Goal: Information Seeking & Learning: Learn about a topic

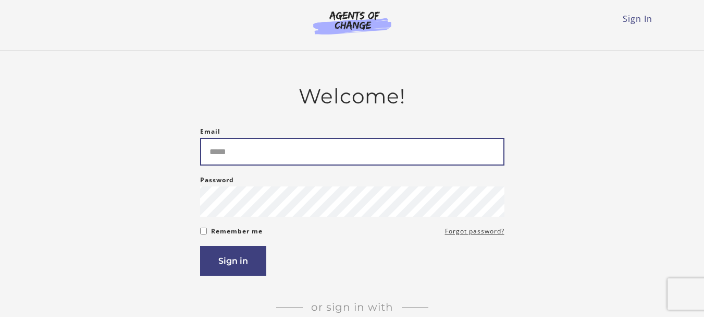
click at [323, 154] on input "Email" at bounding box center [352, 152] width 305 height 28
type input "**********"
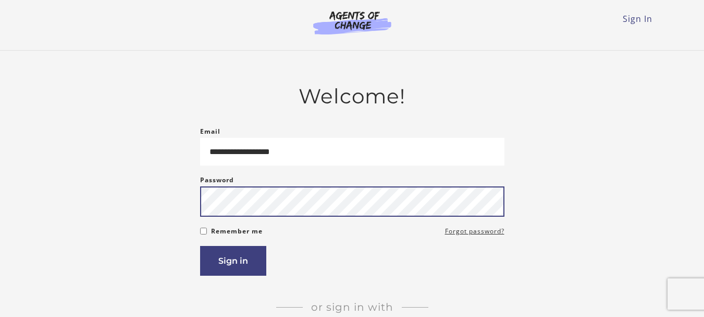
click at [200, 246] on button "Sign in" at bounding box center [233, 261] width 66 height 30
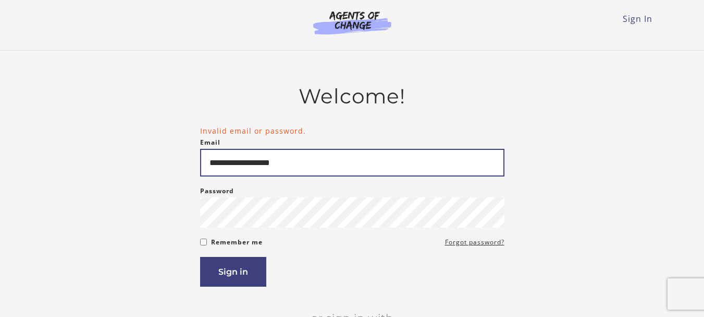
drag, startPoint x: 253, startPoint y: 165, endPoint x: 201, endPoint y: 160, distance: 52.9
click at [201, 160] on input "**********" at bounding box center [352, 163] width 305 height 28
type input "**********"
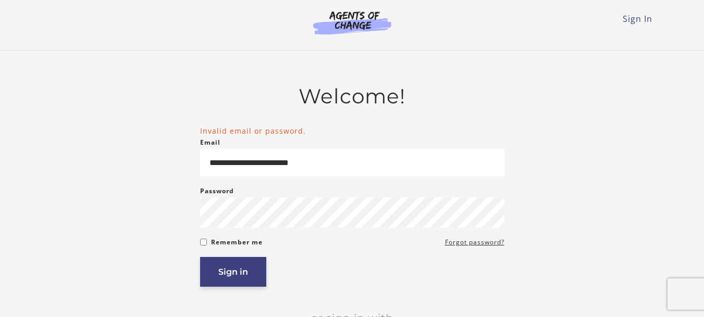
click at [236, 272] on button "Sign in" at bounding box center [233, 272] width 66 height 30
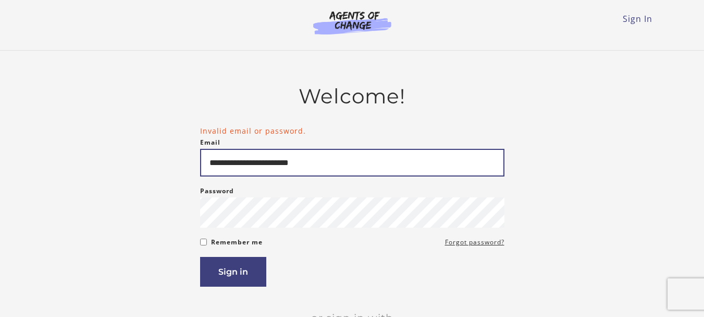
drag, startPoint x: 275, startPoint y: 163, endPoint x: 176, endPoint y: 143, distance: 100.9
click at [177, 143] on div "**********" at bounding box center [352, 237] width 609 height 306
type input "**********"
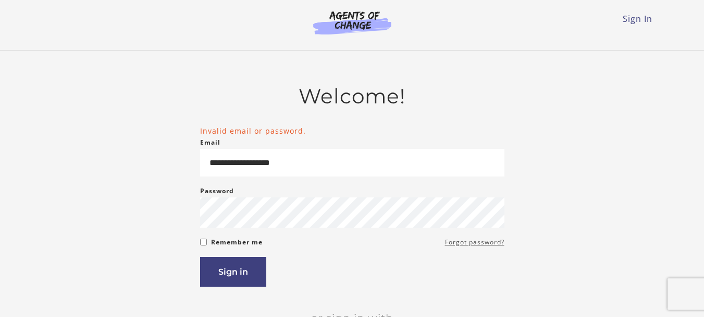
click at [493, 246] on link "Forgot password?" at bounding box center [474, 242] width 59 height 13
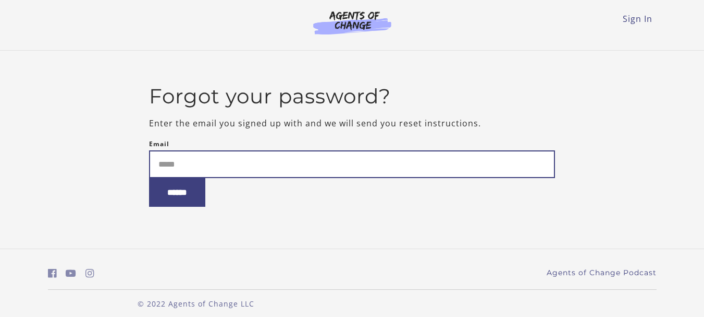
click at [245, 162] on input "Email" at bounding box center [352, 164] width 406 height 28
click at [246, 162] on input "*" at bounding box center [352, 164] width 406 height 28
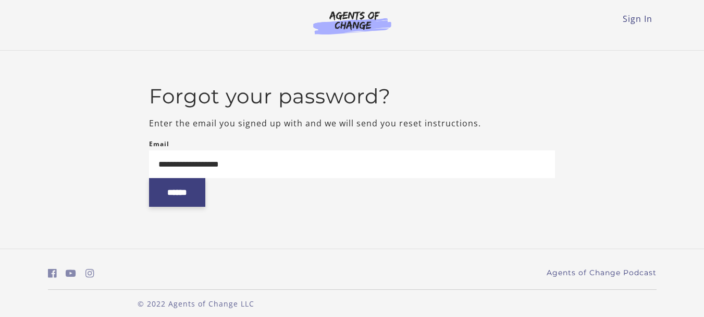
click at [180, 198] on input "******" at bounding box center [177, 192] width 56 height 29
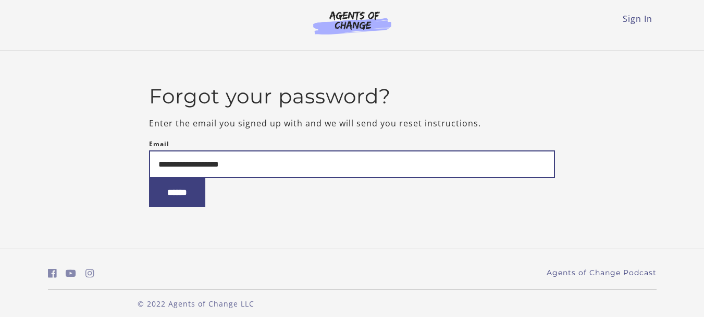
drag, startPoint x: 202, startPoint y: 165, endPoint x: 146, endPoint y: 167, distance: 56.3
click at [147, 167] on div "**********" at bounding box center [352, 149] width 609 height 131
type input "**********"
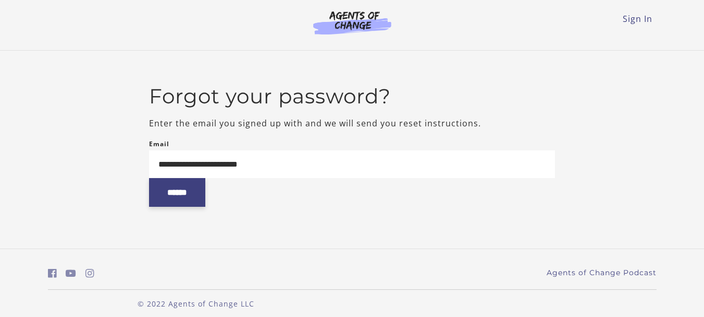
click at [196, 193] on input "******" at bounding box center [177, 192] width 56 height 29
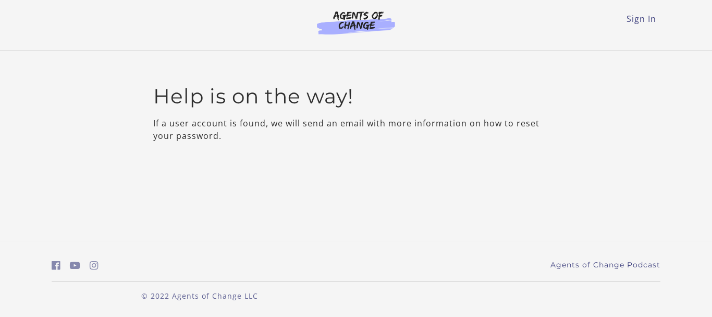
click at [640, 31] on div "Sign In Toggle menu Menu Sign In" at bounding box center [356, 21] width 609 height 42
click at [640, 22] on link "Sign In" at bounding box center [642, 18] width 30 height 11
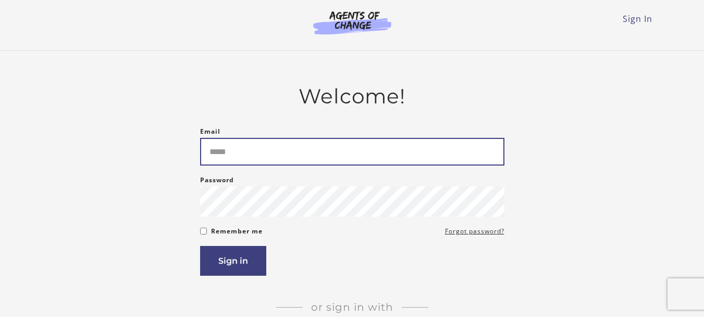
click at [318, 160] on input "Email" at bounding box center [352, 152] width 305 height 28
click at [313, 154] on input "***" at bounding box center [352, 152] width 305 height 28
type input "**********"
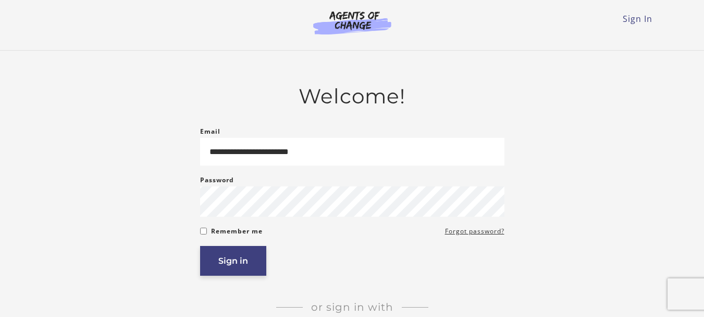
click at [258, 261] on button "Sign in" at bounding box center [233, 261] width 66 height 30
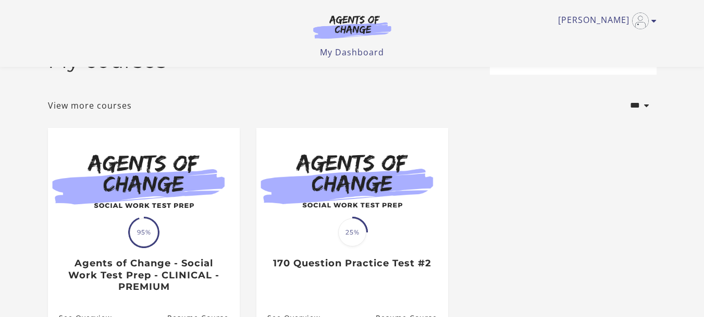
scroll to position [52, 0]
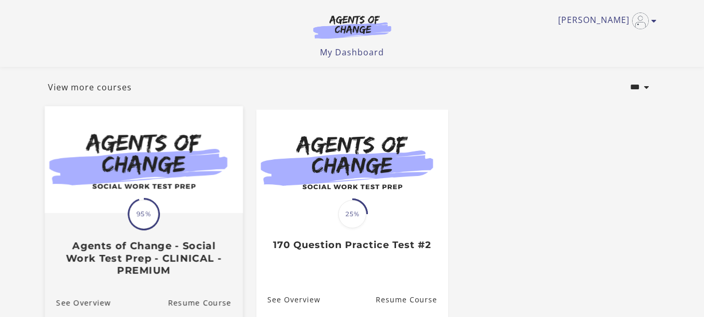
click at [178, 213] on img at bounding box center [143, 159] width 198 height 107
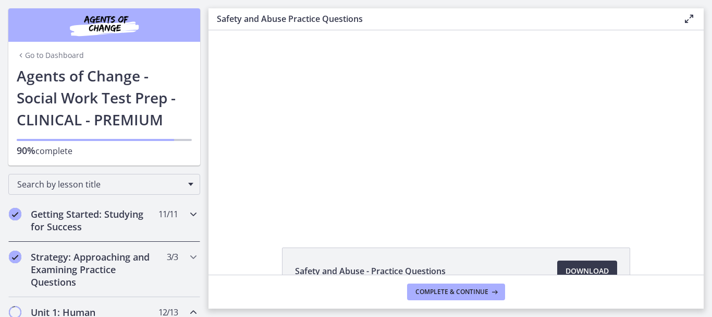
click at [132, 218] on h2 "Getting Started: Studying for Success" at bounding box center [94, 220] width 127 height 25
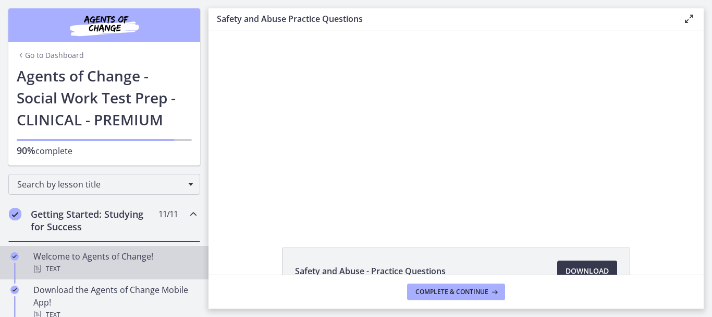
click at [88, 258] on div "Welcome to Agents of Change! Text" at bounding box center [114, 262] width 163 height 25
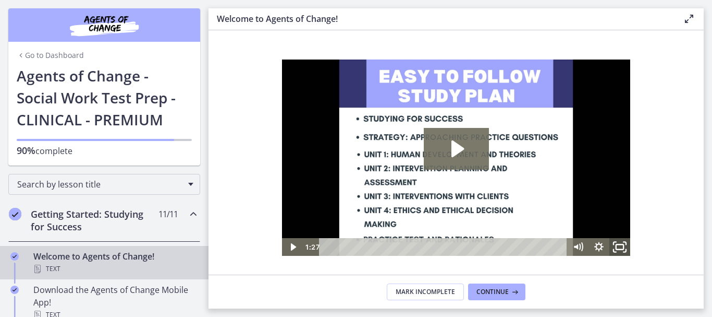
click at [618, 248] on icon "Fullscreen" at bounding box center [619, 246] width 25 height 21
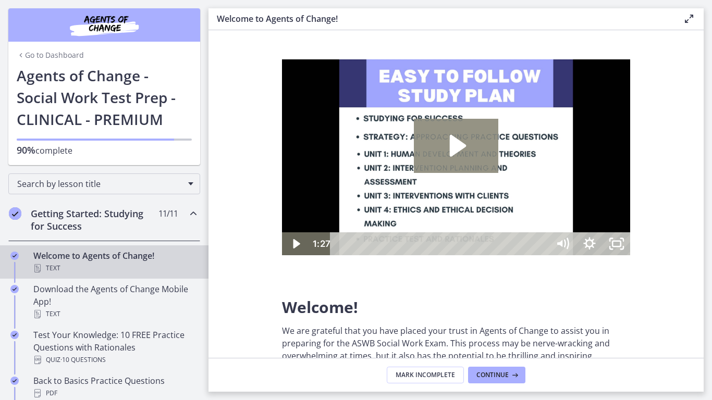
click at [499, 173] on icon "Play Video: c1o6hcmjueu5qasqsu00.mp4" at bounding box center [456, 146] width 85 height 54
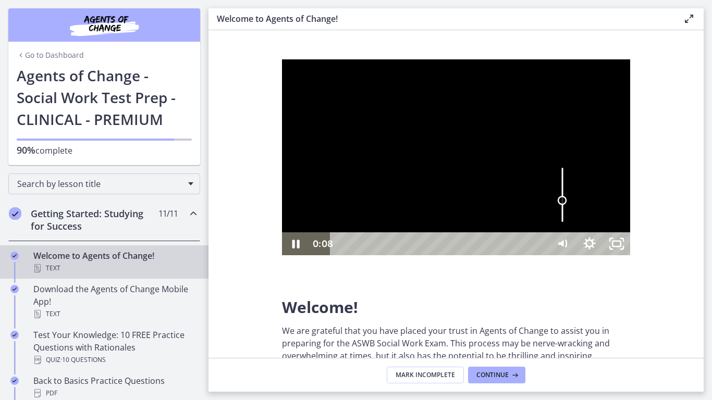
click at [576, 233] on div "Volume" at bounding box center [562, 195] width 27 height 75
click at [542, 256] on div "1:25" at bounding box center [441, 244] width 202 height 23
click at [633, 258] on icon "Unfullscreen" at bounding box center [617, 244] width 32 height 28
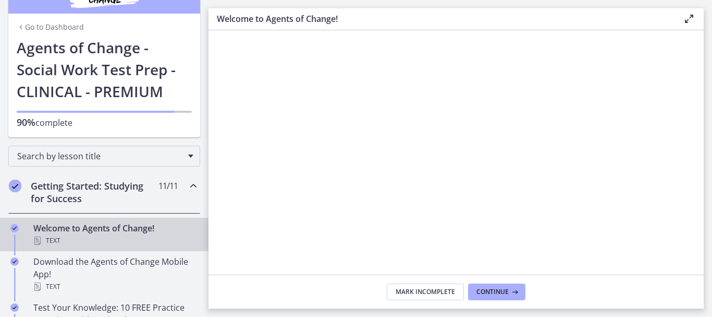
scroll to position [52, 0]
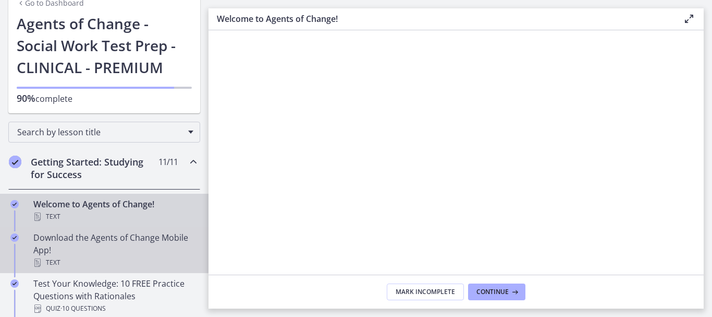
click at [111, 249] on div "Download the Agents of Change Mobile App! Text" at bounding box center [114, 250] width 163 height 38
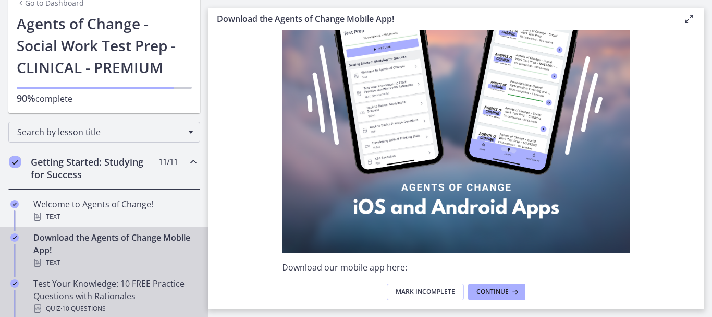
scroll to position [133, 0]
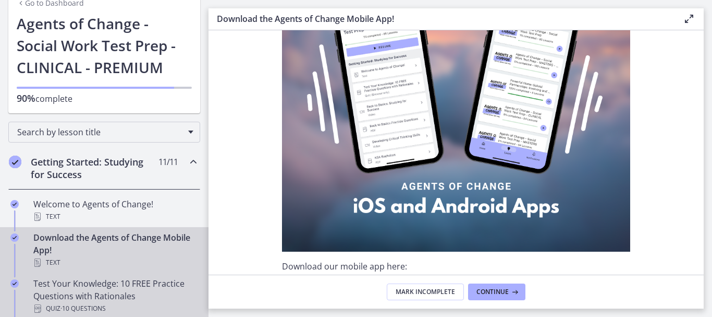
click at [101, 290] on div "Test Your Knowledge: 10 FREE Practice Questions with Rationales Quiz · 10 Quest…" at bounding box center [114, 296] width 163 height 38
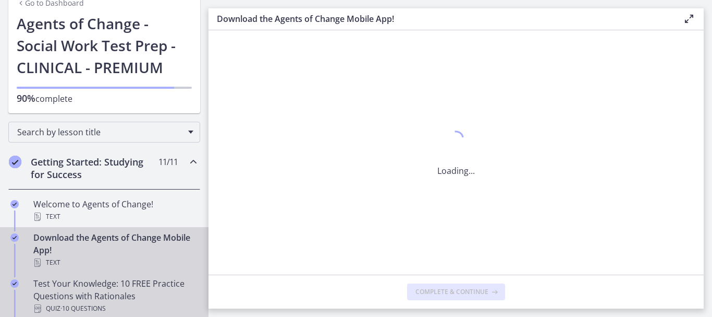
scroll to position [0, 0]
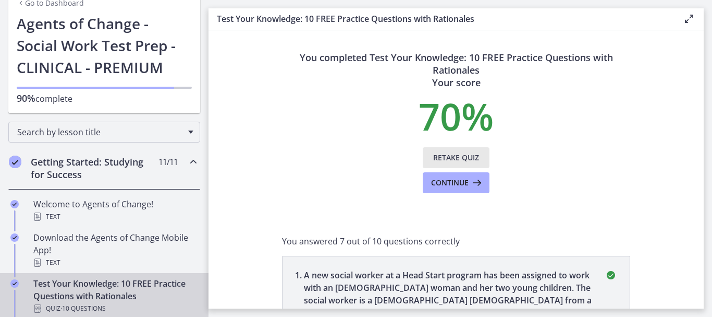
click at [460, 156] on span "Retake Quiz" at bounding box center [456, 157] width 46 height 13
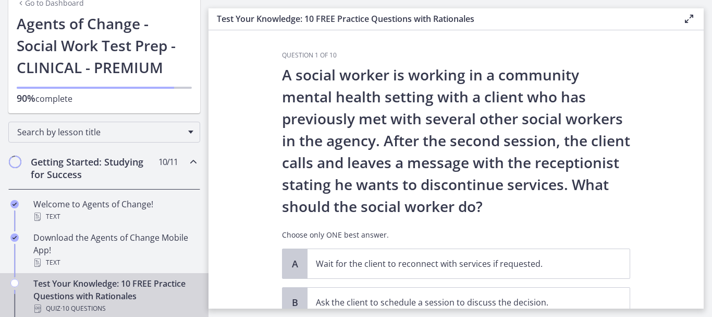
click at [690, 19] on icon at bounding box center [689, 19] width 13 height 13
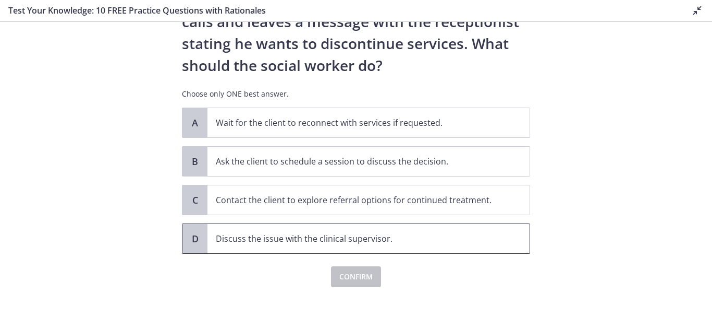
scroll to position [144, 0]
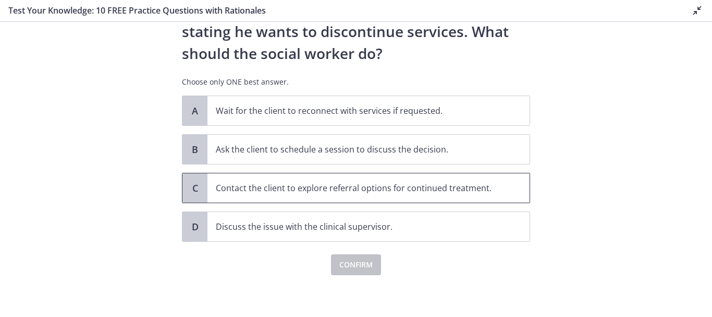
click at [292, 192] on p "Contact the client to explore referral options for continued treatment." at bounding box center [358, 187] width 285 height 13
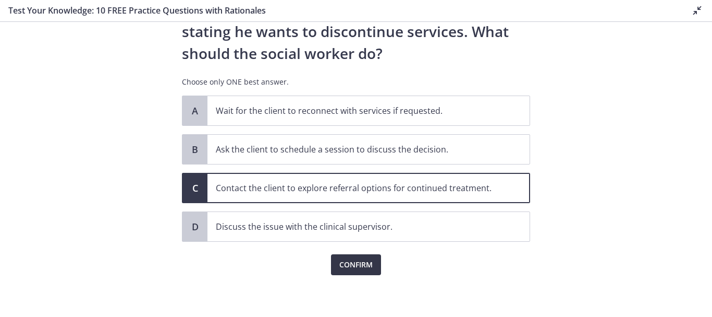
click at [346, 267] on span "Confirm" at bounding box center [355, 264] width 33 height 13
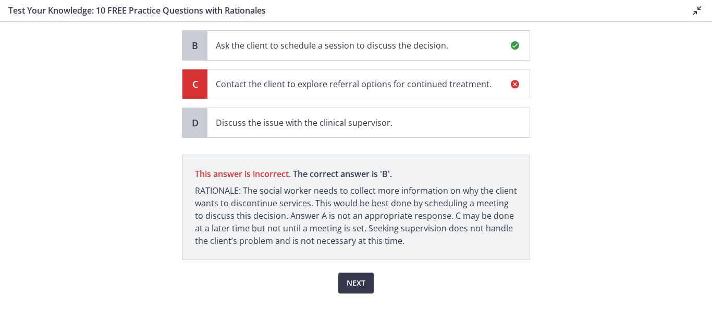
scroll to position [266, 0]
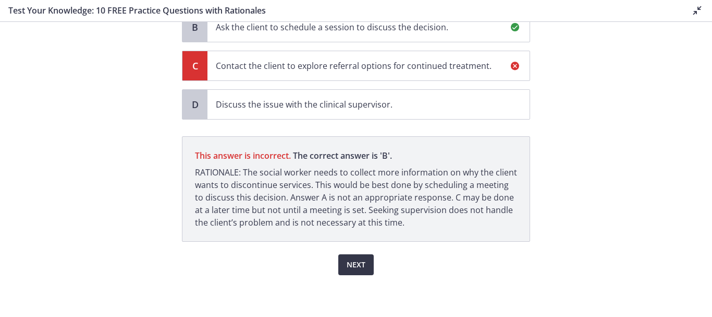
click at [358, 260] on span "Next" at bounding box center [356, 264] width 19 height 13
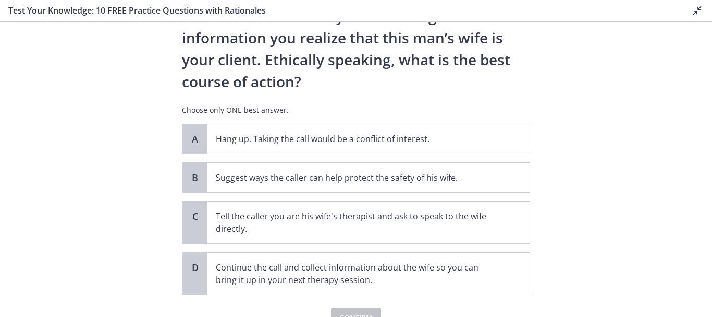
scroll to position [156, 0]
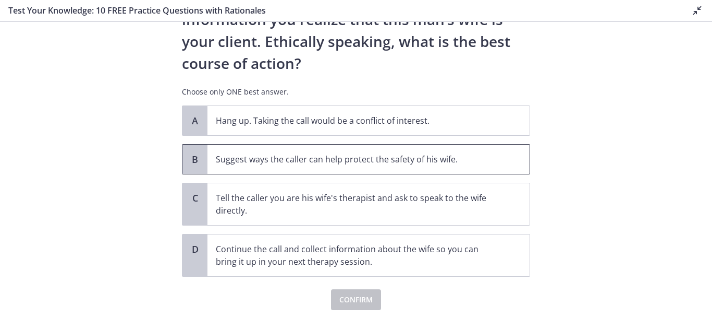
click at [222, 164] on p "Suggest ways the caller can help protect the safety of his wife." at bounding box center [358, 159] width 285 height 13
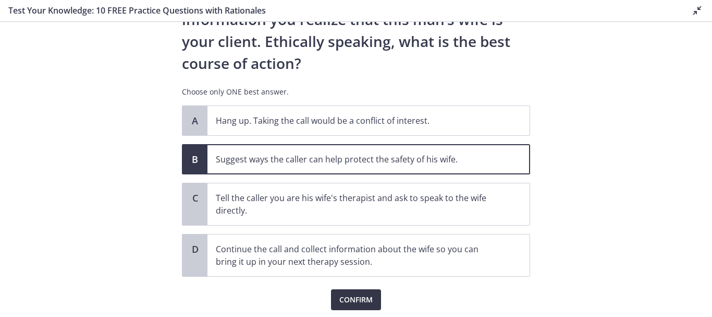
click at [353, 303] on span "Confirm" at bounding box center [355, 299] width 33 height 13
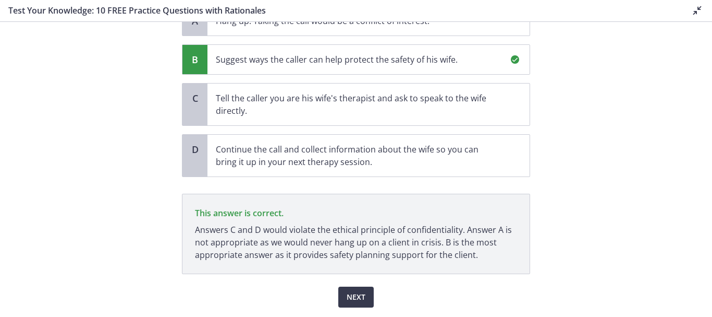
scroll to position [288, 0]
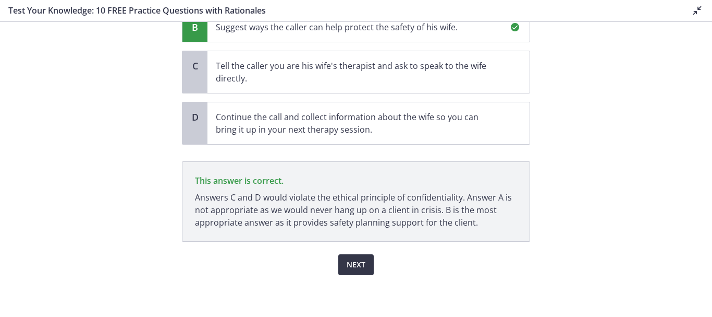
click at [369, 264] on button "Next" at bounding box center [355, 264] width 35 height 21
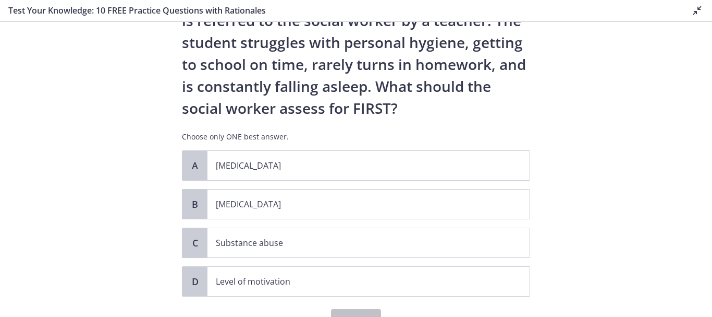
scroll to position [52, 0]
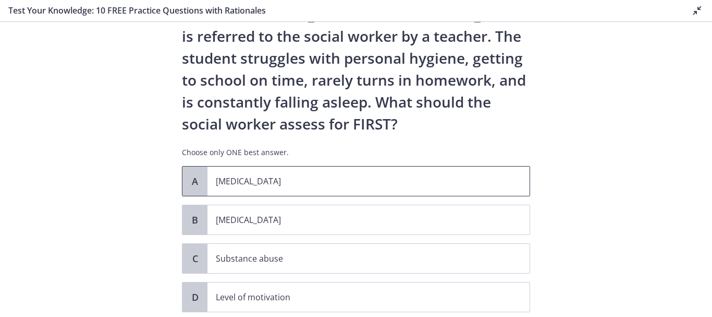
click at [244, 188] on span "Child abuse" at bounding box center [369, 180] width 322 height 29
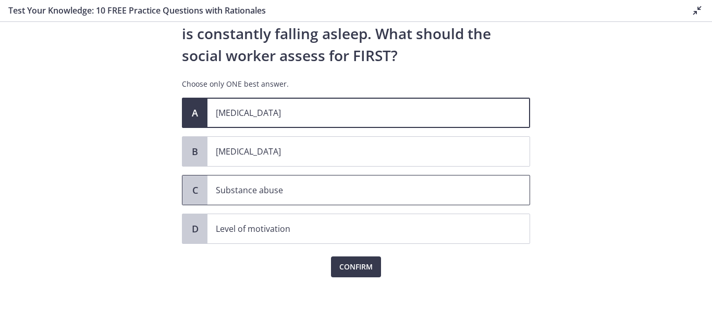
scroll to position [123, 0]
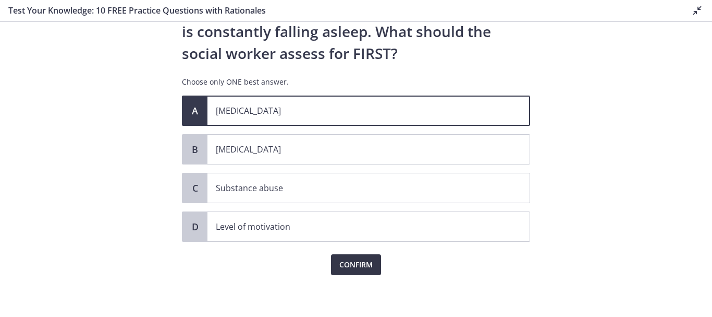
click at [351, 264] on span "Confirm" at bounding box center [355, 264] width 33 height 13
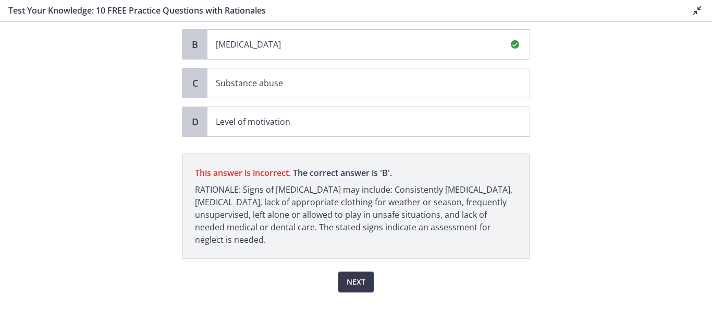
scroll to position [245, 0]
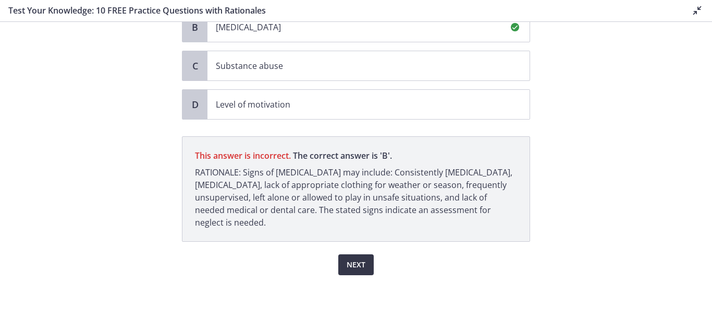
click at [357, 257] on button "Next" at bounding box center [355, 264] width 35 height 21
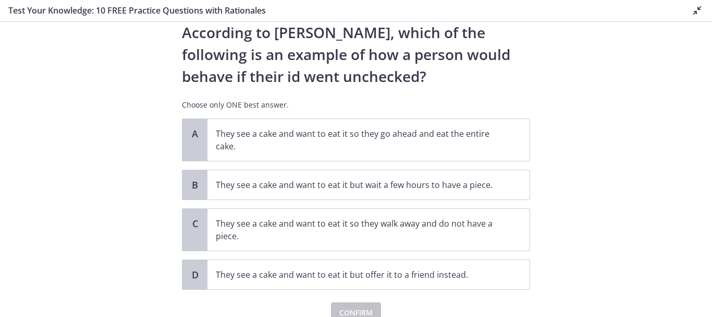
scroll to position [52, 0]
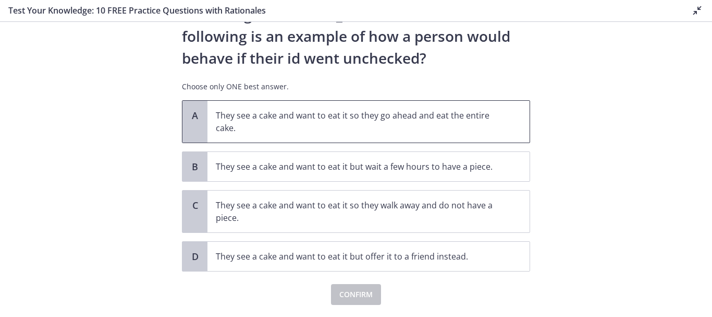
click at [312, 107] on span "They see a cake and want to eat it so they go ahead and eat the entire cake." at bounding box center [369, 122] width 322 height 42
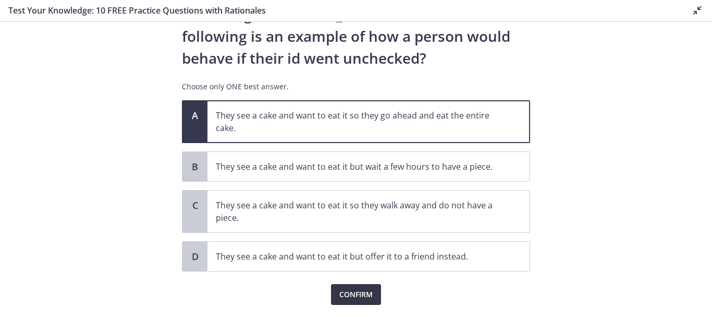
click at [362, 293] on span "Confirm" at bounding box center [355, 294] width 33 height 13
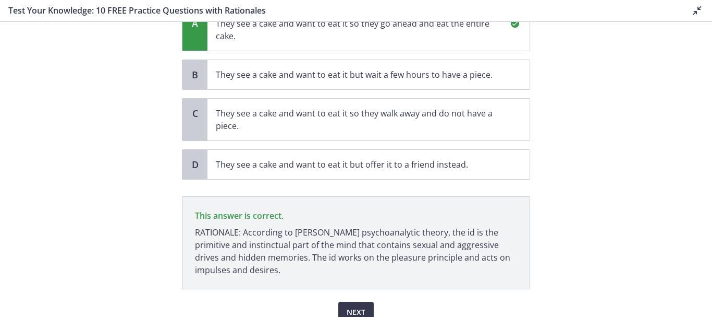
scroll to position [191, 0]
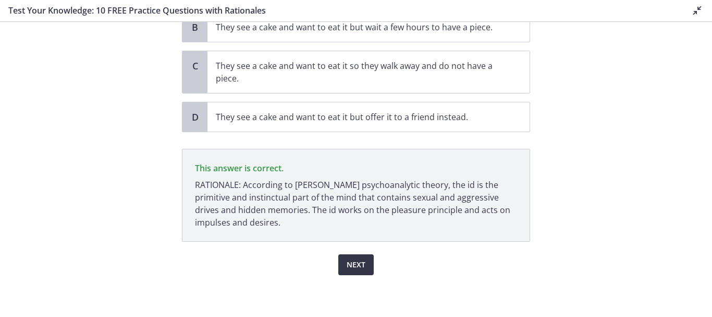
click at [361, 267] on span "Next" at bounding box center [356, 264] width 19 height 13
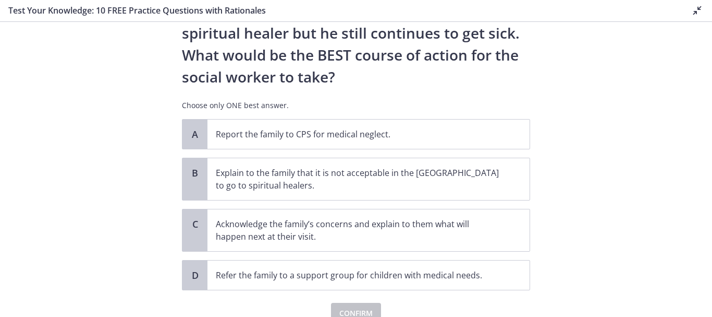
scroll to position [257, 0]
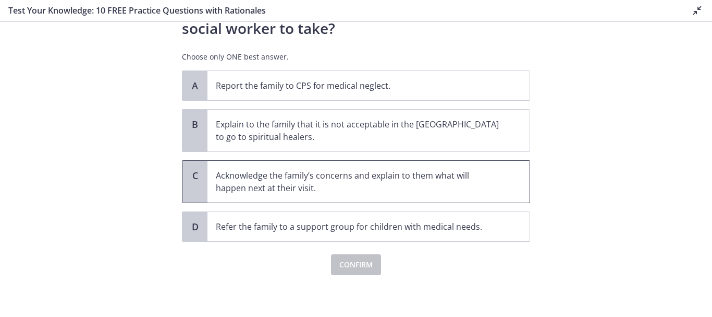
click at [255, 180] on p "Acknowledge the family’s concerns and explain to them what will happen next at …" at bounding box center [358, 181] width 285 height 25
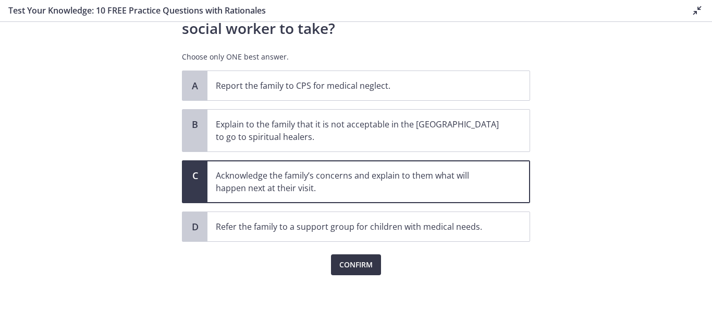
click at [340, 266] on span "Confirm" at bounding box center [355, 264] width 33 height 13
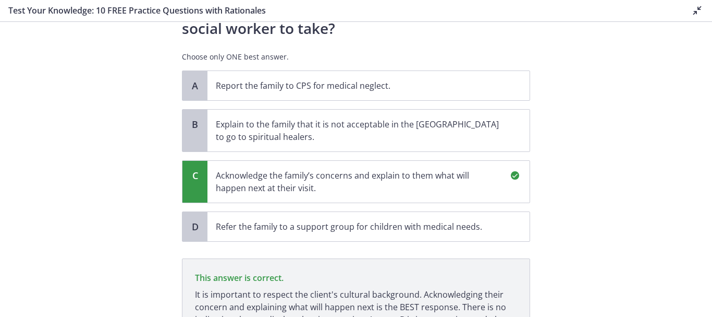
scroll to position [379, 0]
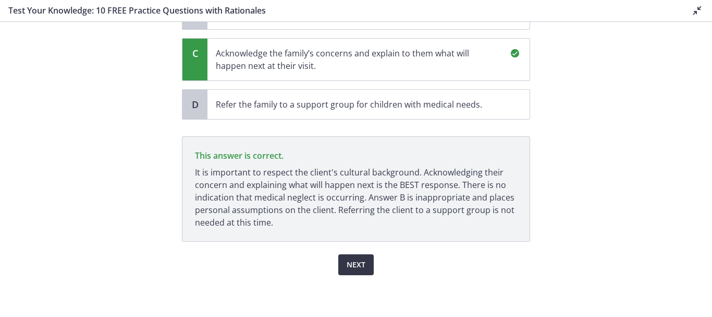
click at [361, 261] on button "Next" at bounding box center [355, 264] width 35 height 21
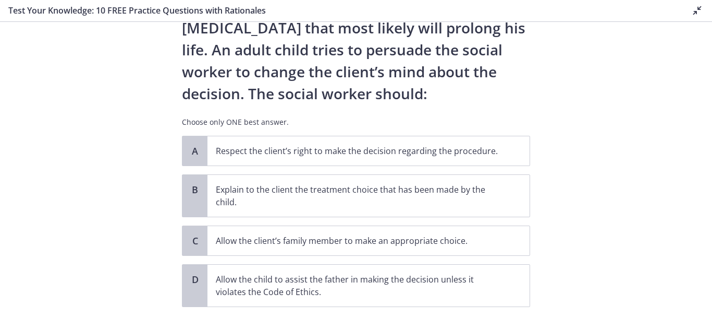
scroll to position [156, 0]
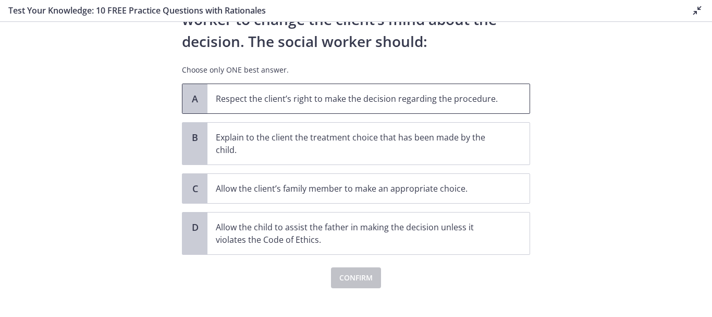
click at [467, 103] on p "Respect the client’s right to make the decision regarding the procedure." at bounding box center [358, 98] width 285 height 13
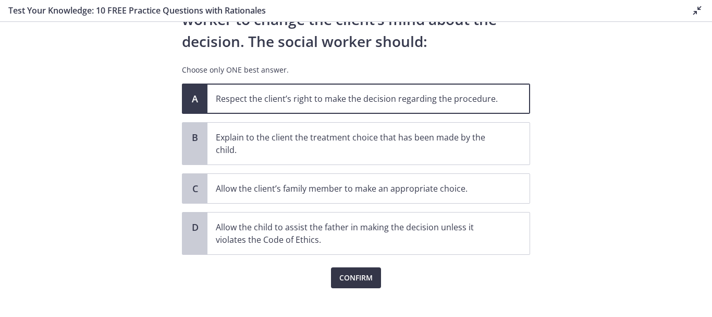
click at [356, 273] on span "Confirm" at bounding box center [355, 277] width 33 height 13
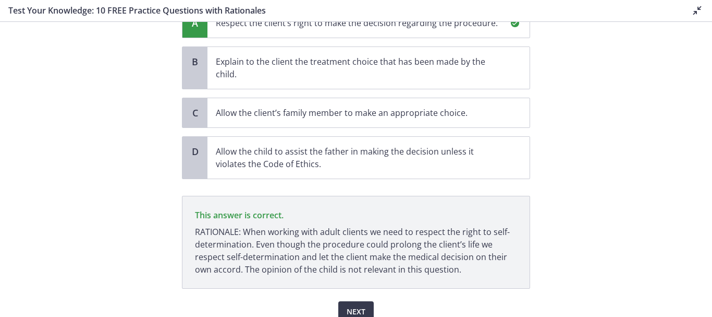
scroll to position [279, 0]
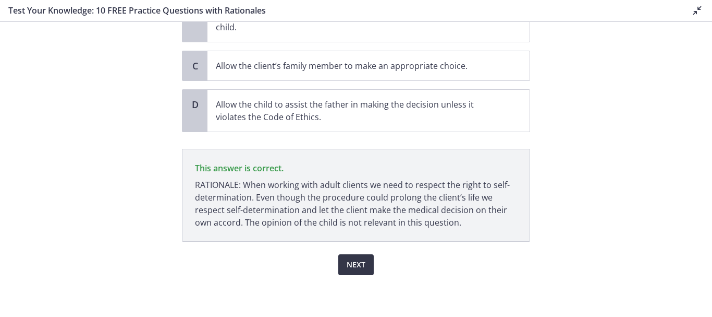
click at [357, 263] on span "Next" at bounding box center [356, 264] width 19 height 13
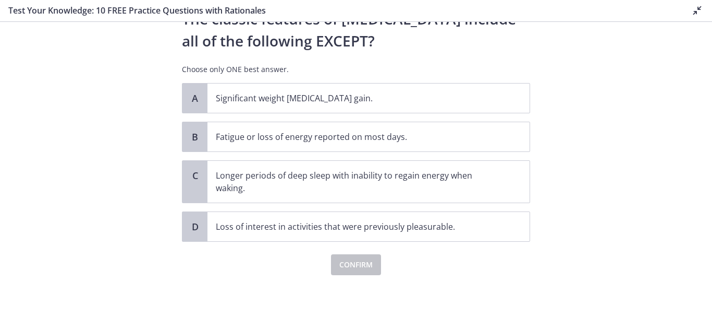
scroll to position [0, 0]
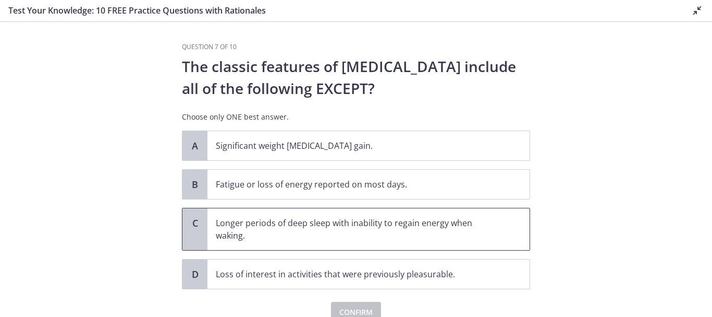
click at [337, 230] on p "Longer periods of deep sleep with inability to regain energy when waking." at bounding box center [358, 228] width 285 height 25
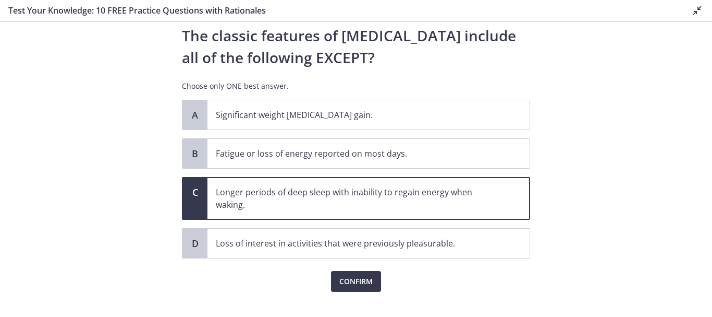
scroll to position [47, 0]
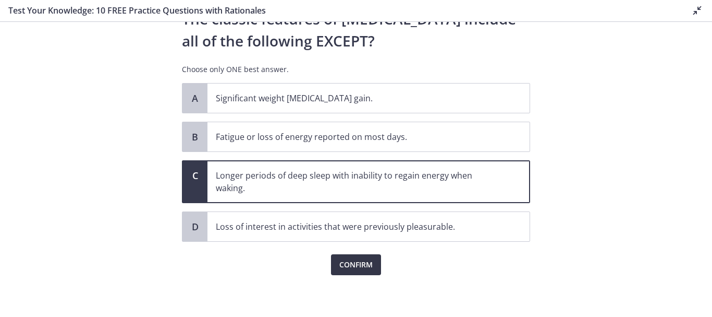
click at [354, 261] on span "Confirm" at bounding box center [355, 264] width 33 height 13
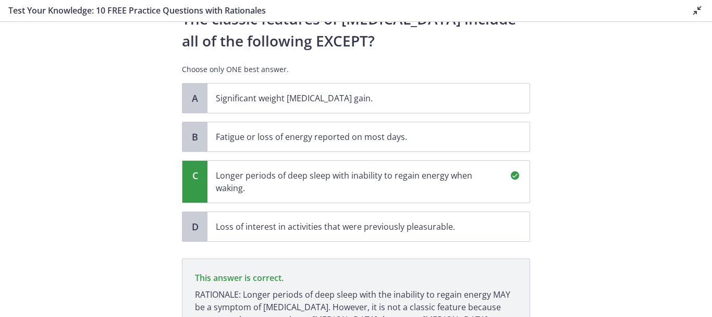
scroll to position [169, 0]
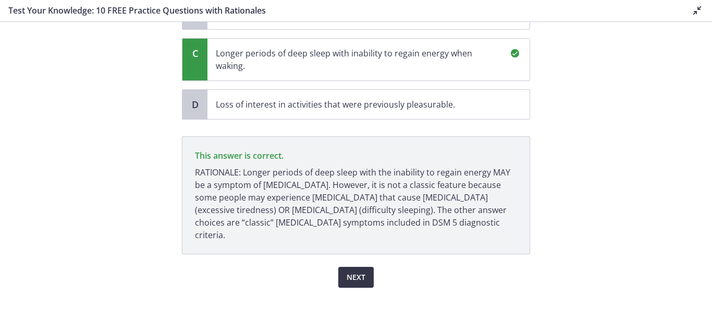
click at [363, 267] on button "Next" at bounding box center [355, 276] width 35 height 21
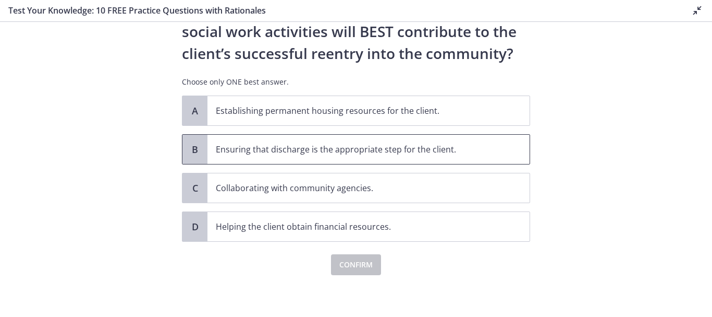
scroll to position [48, 0]
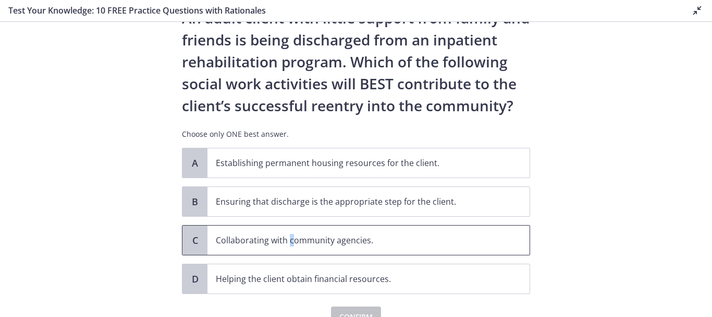
click at [287, 243] on p "Collaborating with community agencies." at bounding box center [358, 240] width 285 height 13
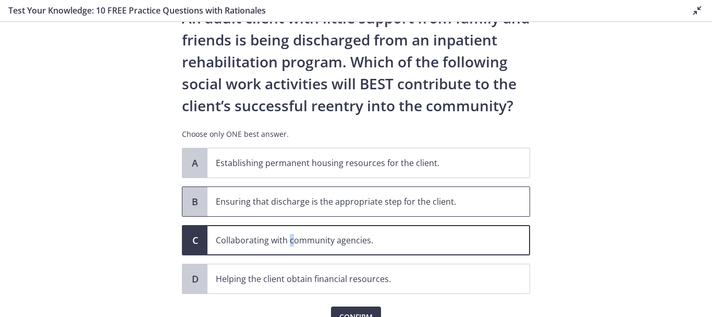
scroll to position [101, 0]
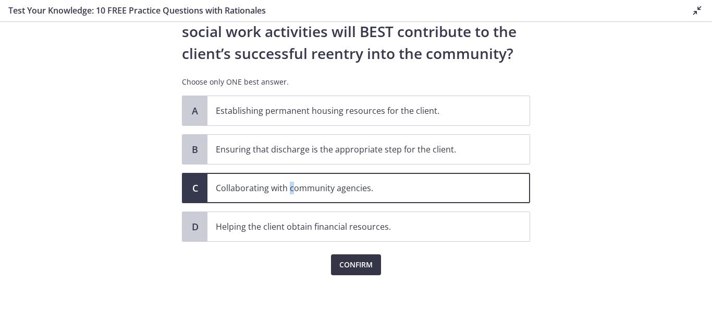
click at [357, 257] on button "Confirm" at bounding box center [356, 264] width 50 height 21
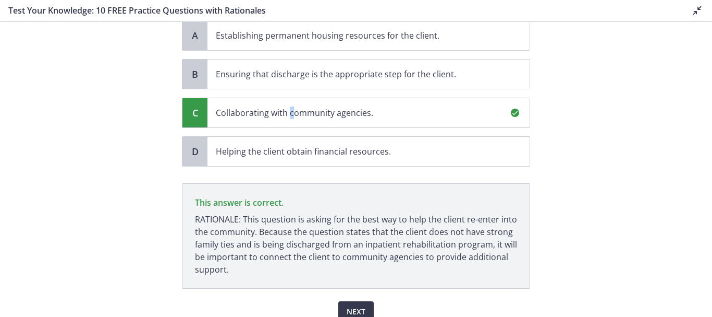
scroll to position [223, 0]
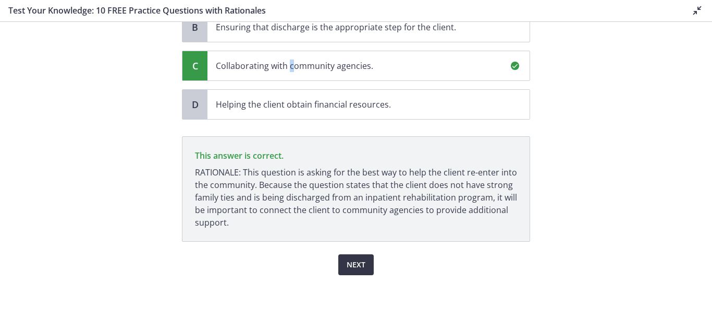
click at [350, 262] on span "Next" at bounding box center [356, 264] width 19 height 13
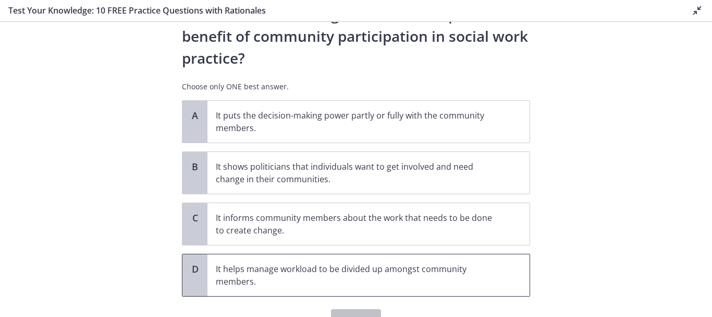
scroll to position [0, 0]
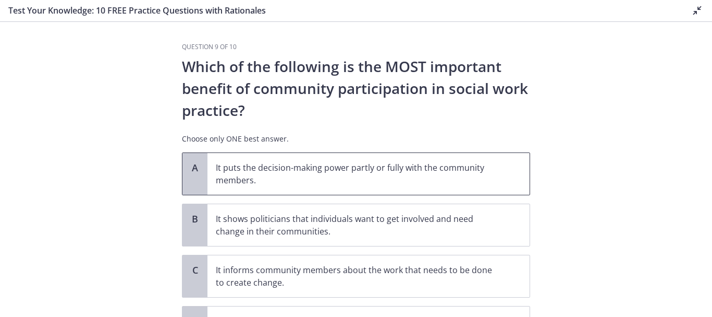
click at [354, 180] on p "It puts the decision-making power partly or fully with the community members." at bounding box center [358, 173] width 285 height 25
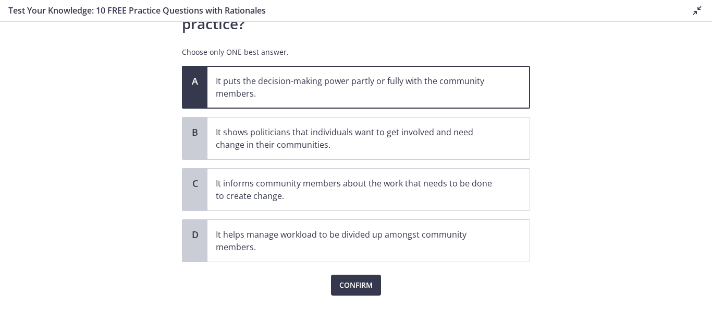
scroll to position [104, 0]
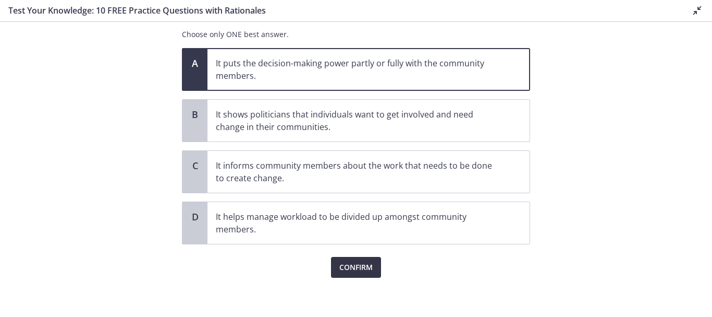
click at [357, 273] on span "Confirm" at bounding box center [355, 267] width 33 height 13
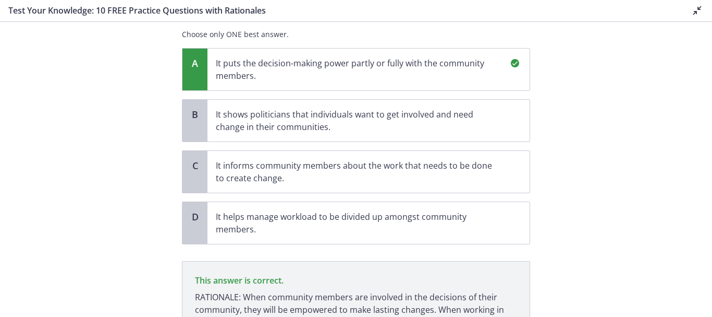
scroll to position [216, 0]
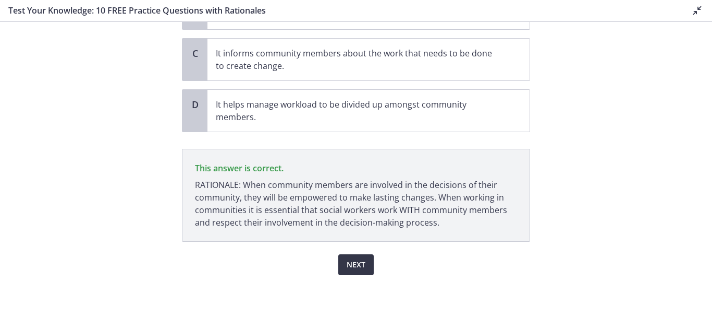
click at [359, 265] on span "Next" at bounding box center [356, 264] width 19 height 13
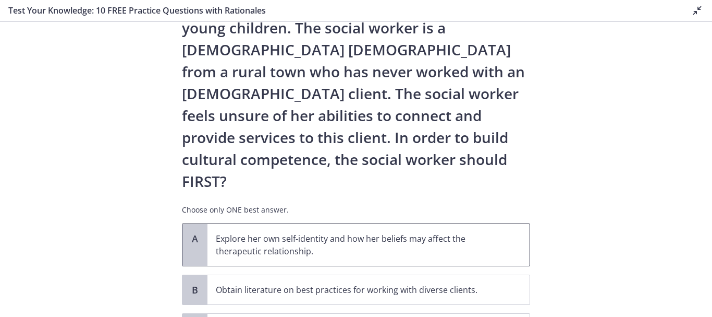
scroll to position [156, 0]
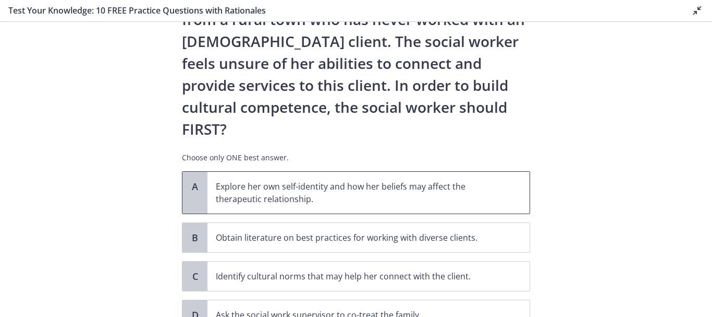
click at [297, 180] on p "Explore her own self-identity and how her beliefs may affect the therapeutic re…" at bounding box center [358, 192] width 285 height 25
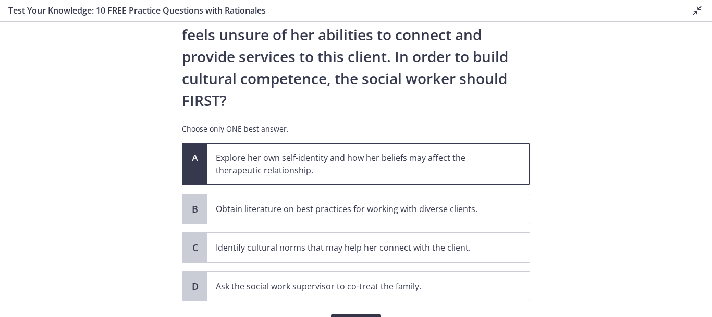
scroll to position [201, 0]
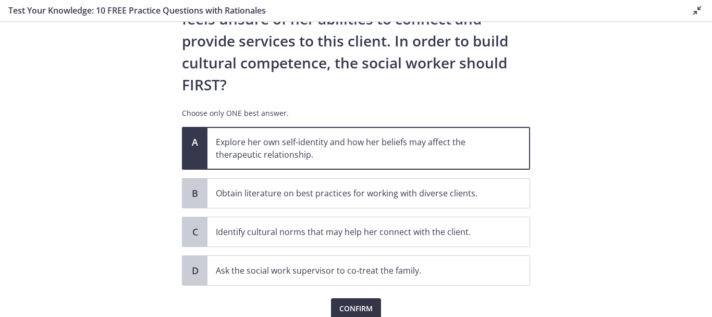
click at [359, 302] on span "Confirm" at bounding box center [355, 308] width 33 height 13
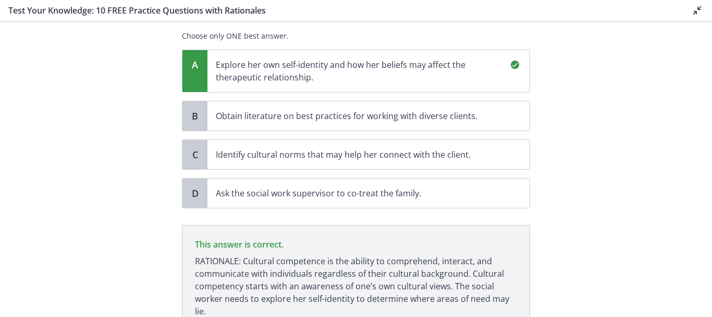
scroll to position [323, 0]
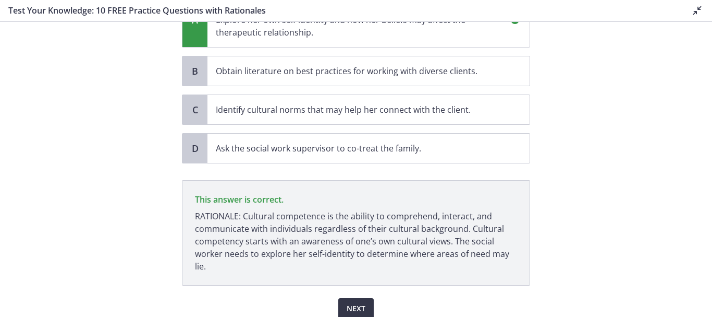
click at [363, 298] on button "Next" at bounding box center [355, 308] width 35 height 21
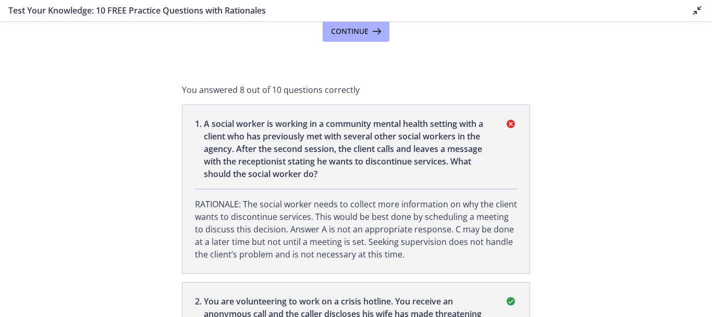
scroll to position [0, 0]
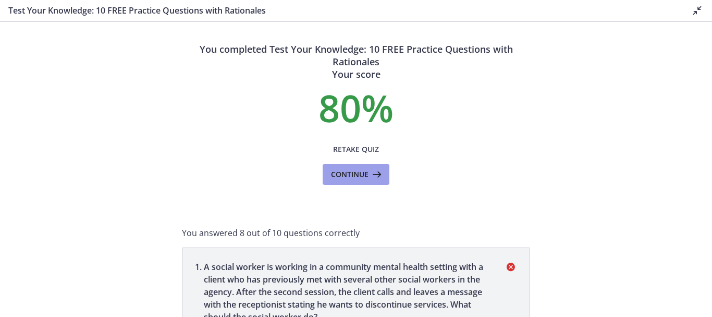
click at [375, 177] on icon at bounding box center [376, 174] width 15 height 13
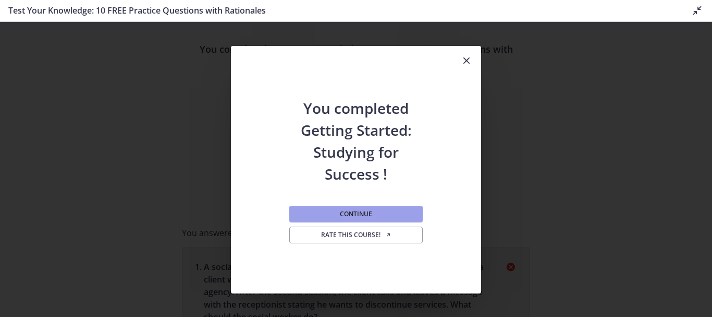
click at [364, 213] on span "Continue" at bounding box center [356, 214] width 32 height 8
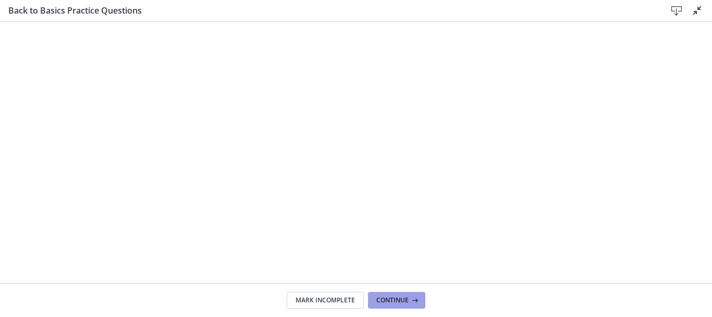
click at [407, 297] on span "Continue" at bounding box center [392, 300] width 32 height 8
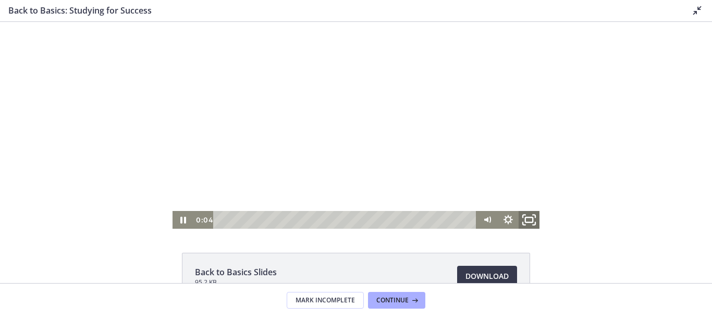
click at [523, 217] on icon "Fullscreen" at bounding box center [529, 219] width 25 height 21
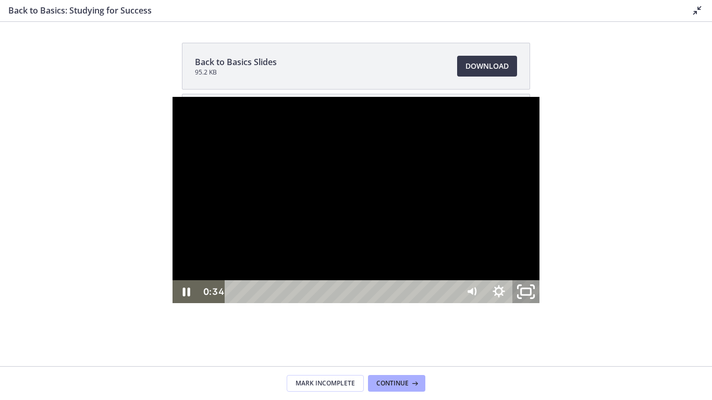
click at [542, 306] on icon "Unfullscreen" at bounding box center [526, 292] width 32 height 28
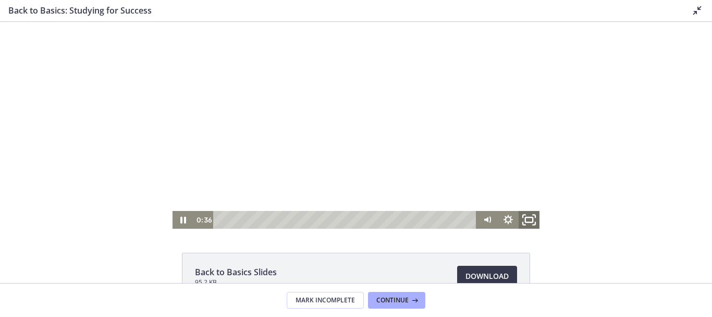
click at [522, 217] on icon "Fullscreen" at bounding box center [529, 219] width 25 height 21
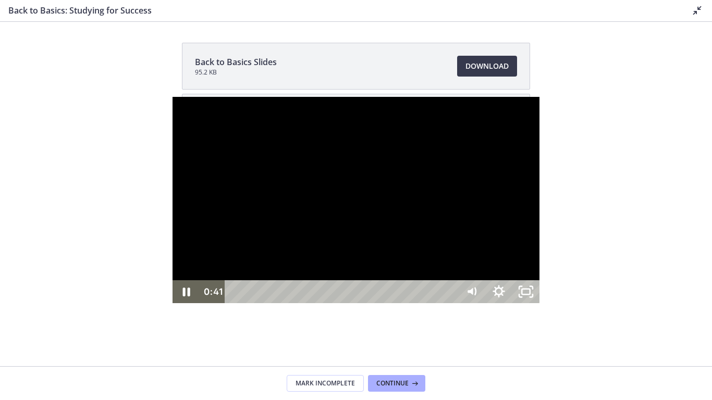
drag, startPoint x: 105, startPoint y: 6, endPoint x: 65, endPoint y: 29, distance: 46.7
click at [173, 97] on div at bounding box center [356, 200] width 367 height 206
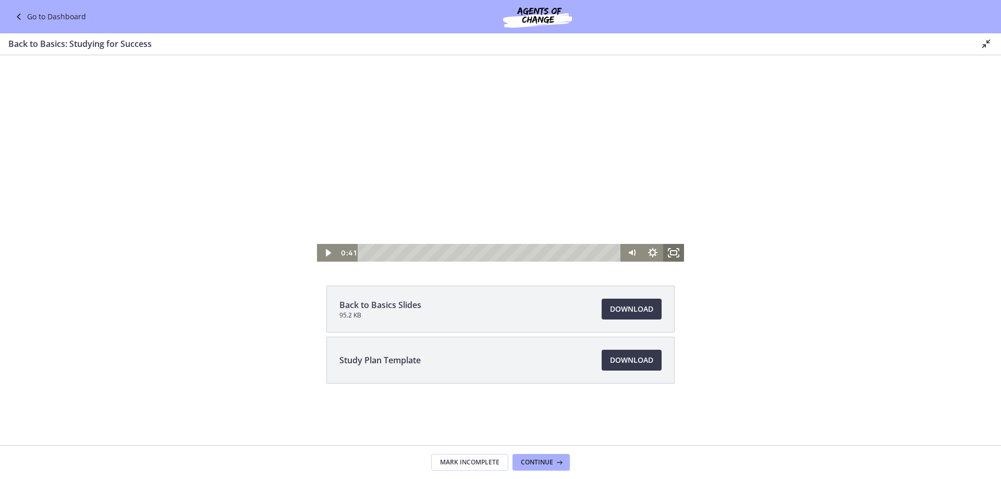
click at [679, 252] on icon "Fullscreen" at bounding box center [673, 253] width 21 height 18
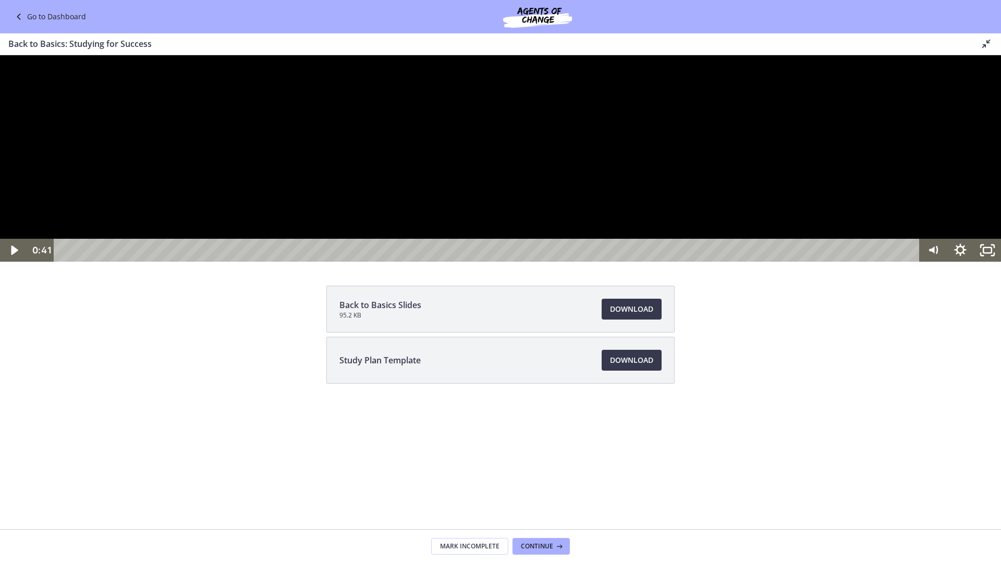
click at [609, 262] on div at bounding box center [500, 158] width 1001 height 206
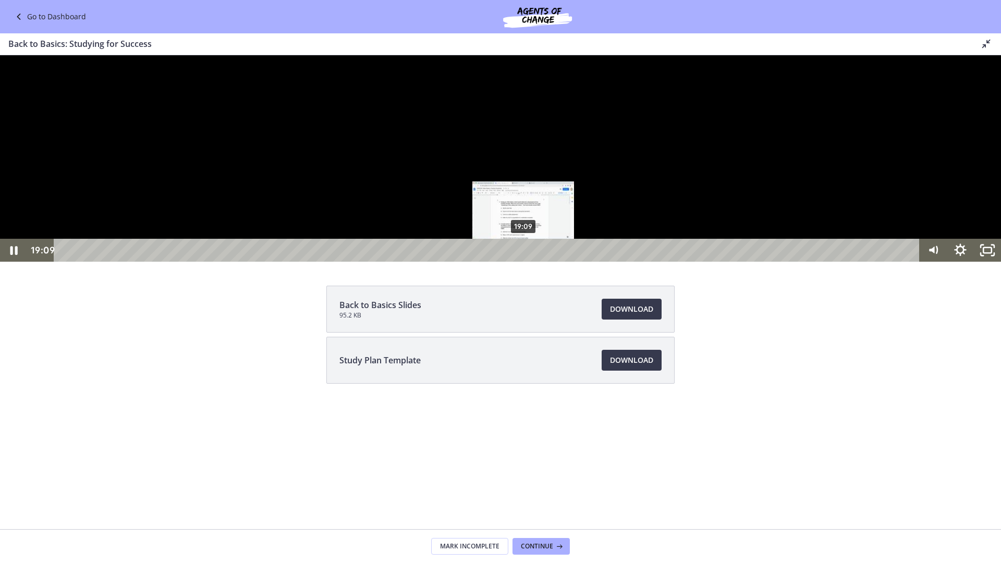
click at [524, 262] on div "19:09" at bounding box center [488, 250] width 849 height 23
click at [520, 262] on div "19:01" at bounding box center [488, 250] width 849 height 23
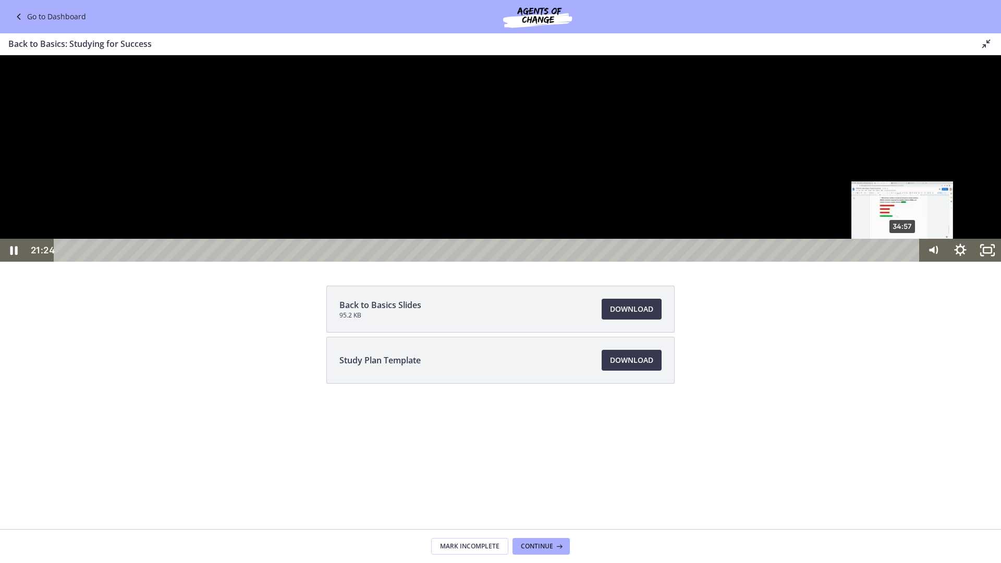
click at [903, 262] on div "34:57" at bounding box center [488, 250] width 849 height 23
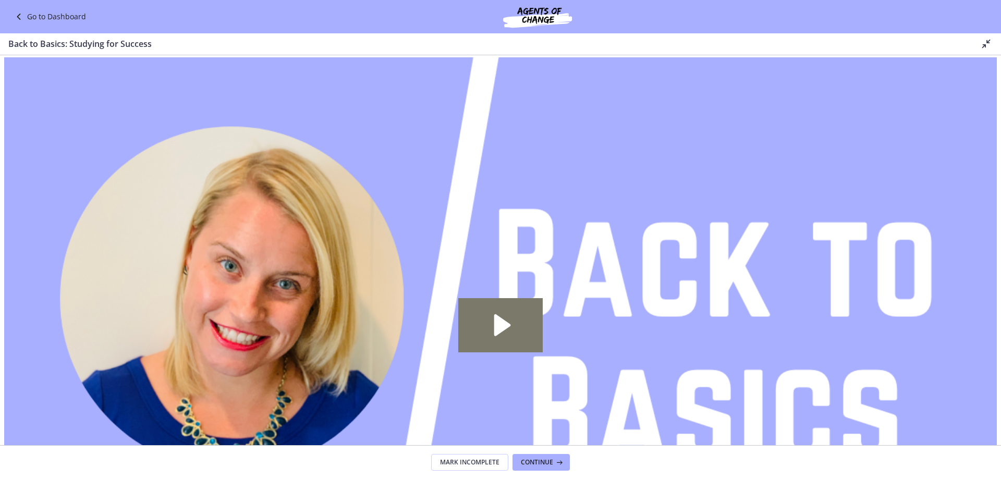
click at [46, 13] on link "Go to Dashboard" at bounding box center [50, 16] width 74 height 13
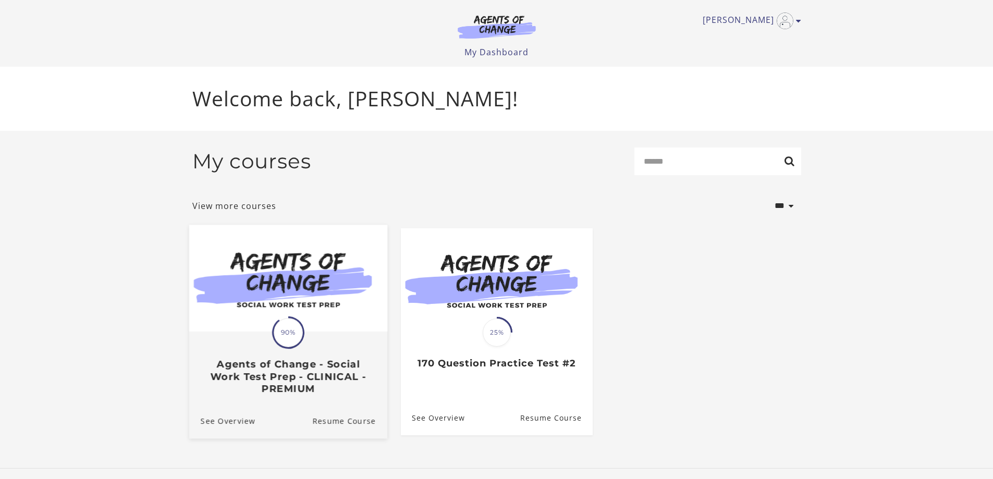
click at [308, 331] on img at bounding box center [288, 278] width 198 height 107
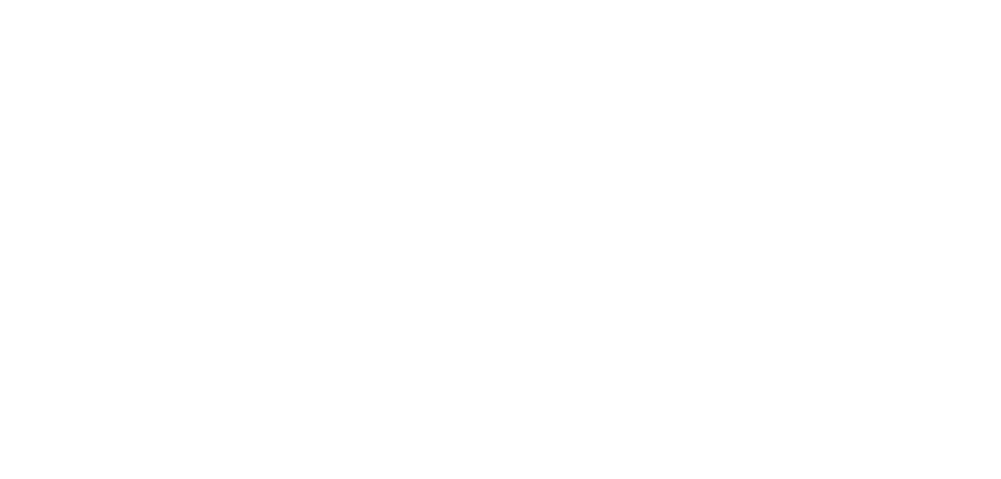
click at [262, 321] on html at bounding box center [500, 239] width 1001 height 479
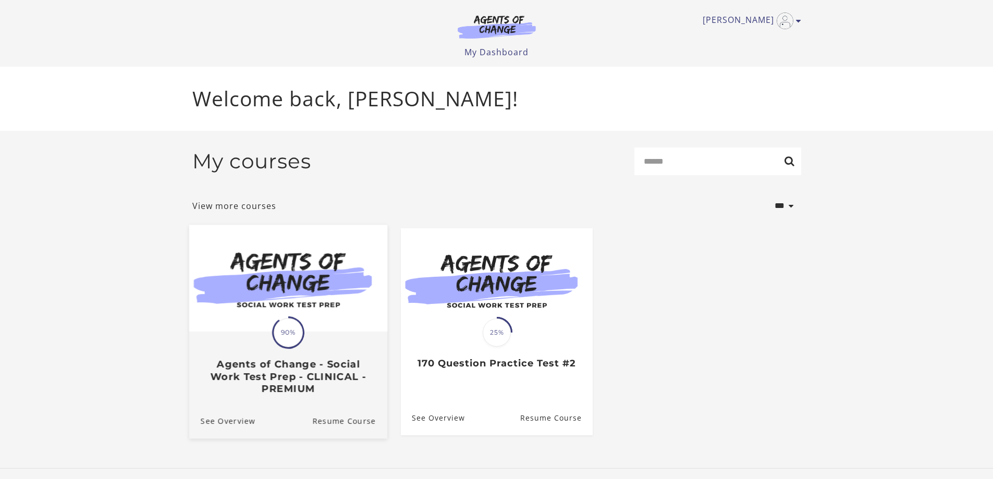
click at [312, 341] on div "Translation missing: en.liquid.partials.dashboard_course_card.progress_descript…" at bounding box center [288, 364] width 198 height 62
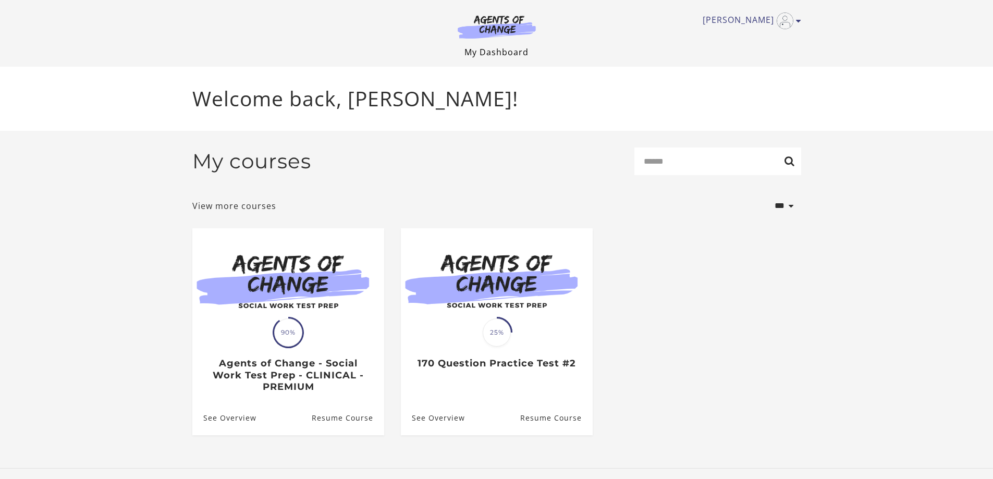
click at [499, 48] on link "My Dashboard" at bounding box center [497, 51] width 64 height 11
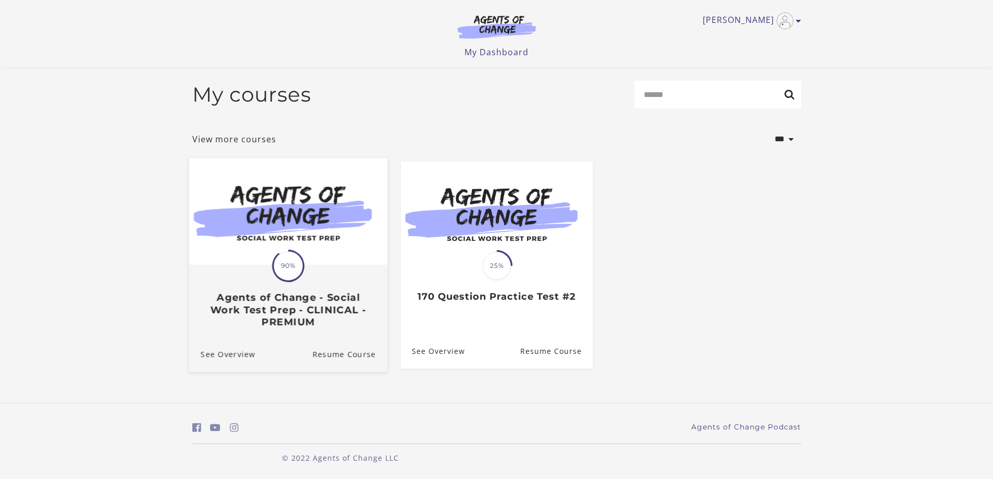
click at [273, 239] on img at bounding box center [288, 211] width 198 height 107
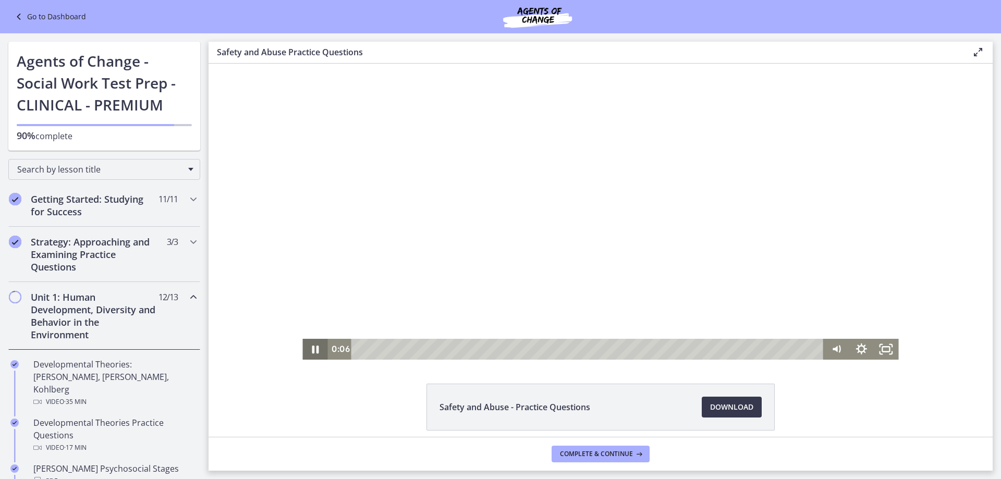
click at [314, 352] on icon "Pause" at bounding box center [315, 350] width 7 height 8
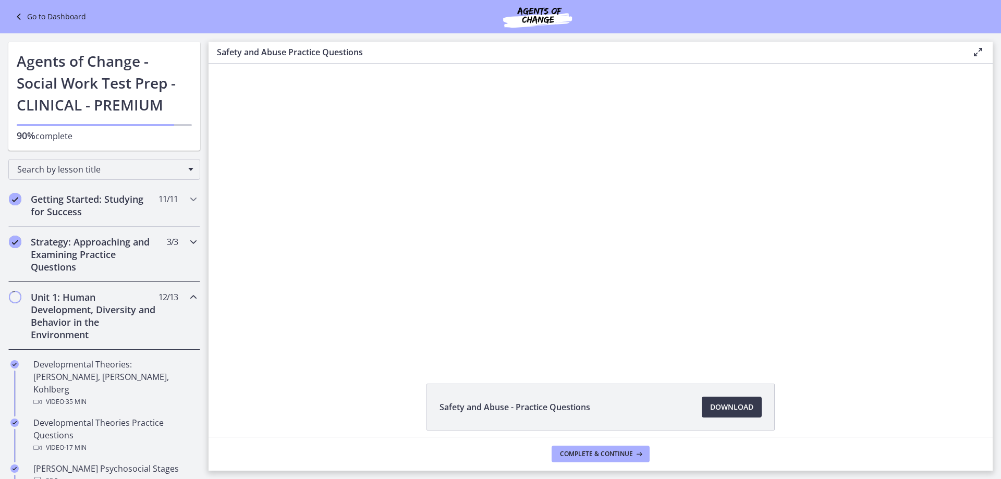
click at [128, 250] on h2 "Strategy: Approaching and Examining Practice Questions" at bounding box center [94, 255] width 127 height 38
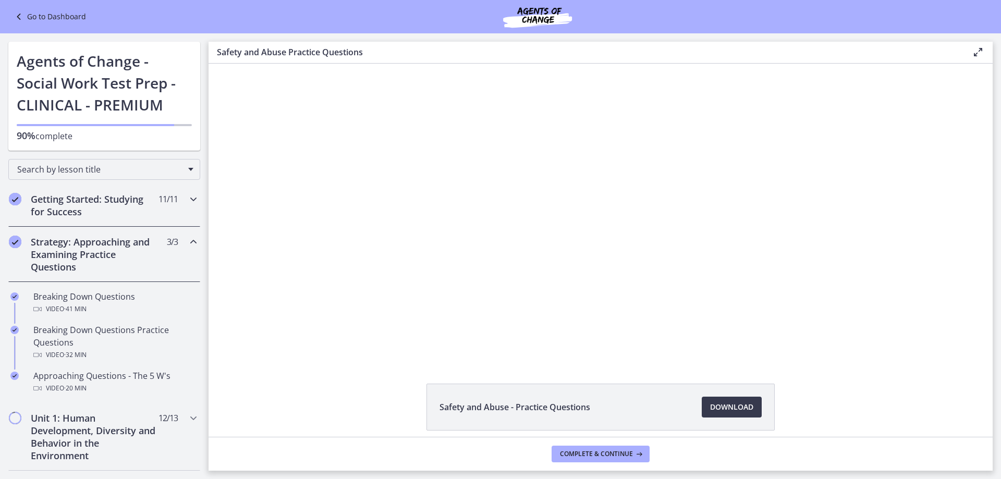
click at [110, 210] on h2 "Getting Started: Studying for Success" at bounding box center [94, 205] width 127 height 25
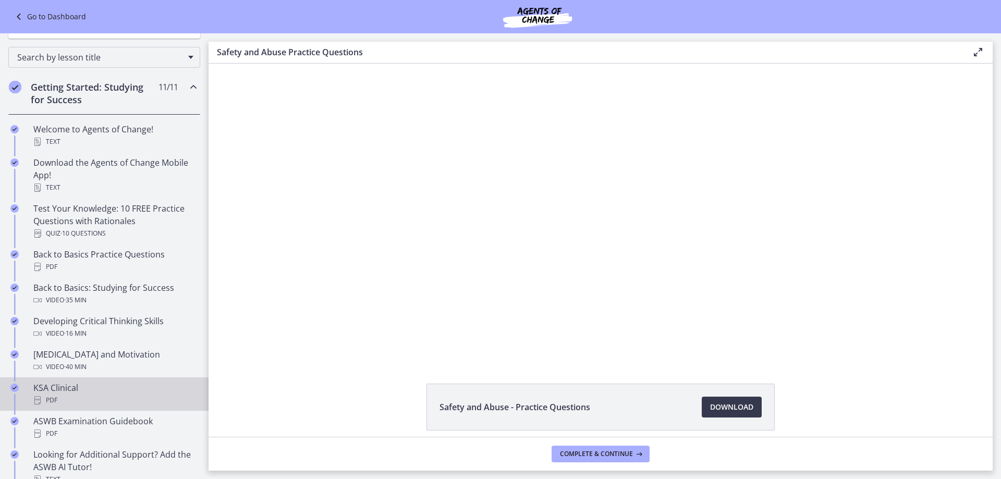
scroll to position [104, 0]
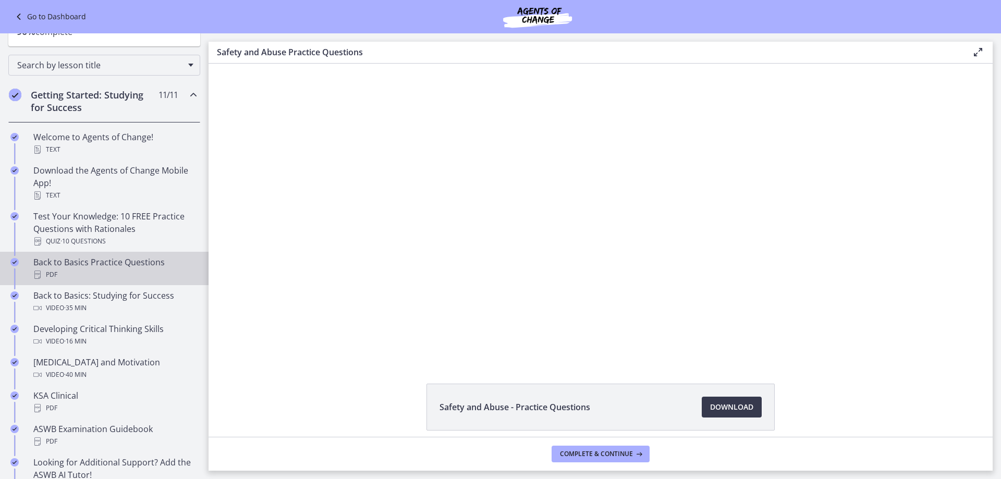
click at [86, 271] on div "PDF" at bounding box center [114, 275] width 163 height 13
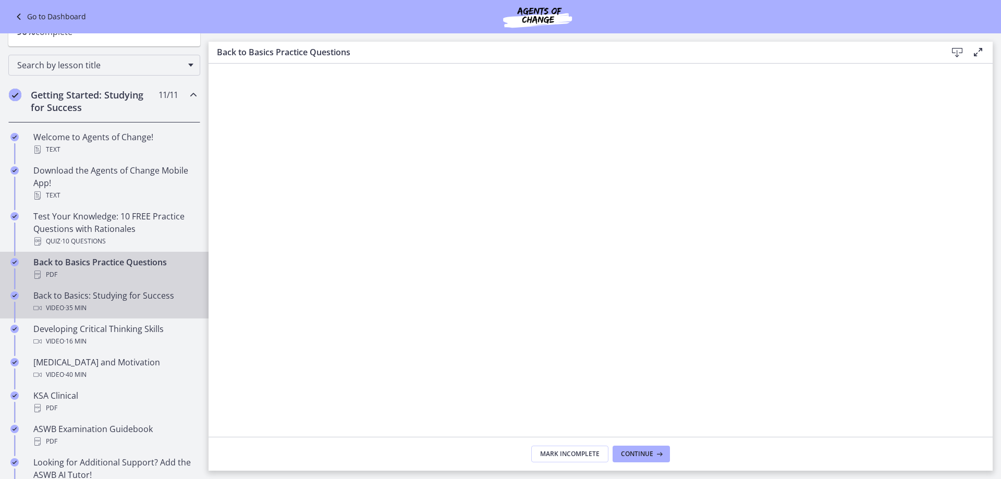
click at [116, 312] on div "Video · 35 min" at bounding box center [114, 308] width 163 height 13
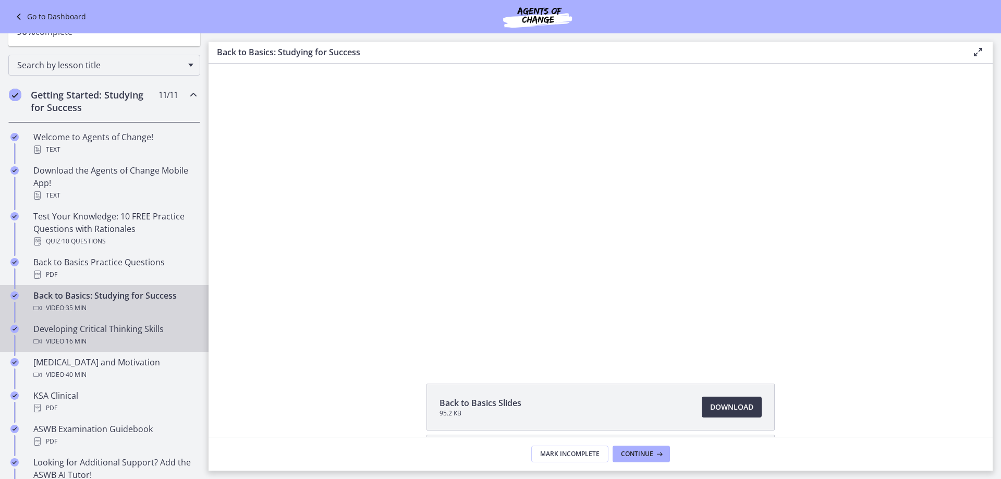
click at [102, 332] on div "Developing Critical Thinking Skills Video · 16 min" at bounding box center [114, 335] width 163 height 25
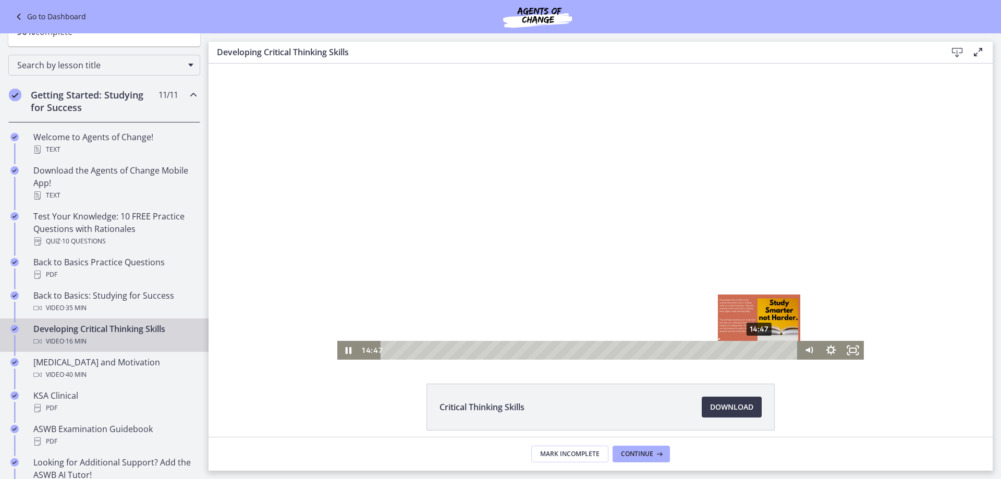
click at [756, 352] on div "14:47" at bounding box center [590, 350] width 404 height 19
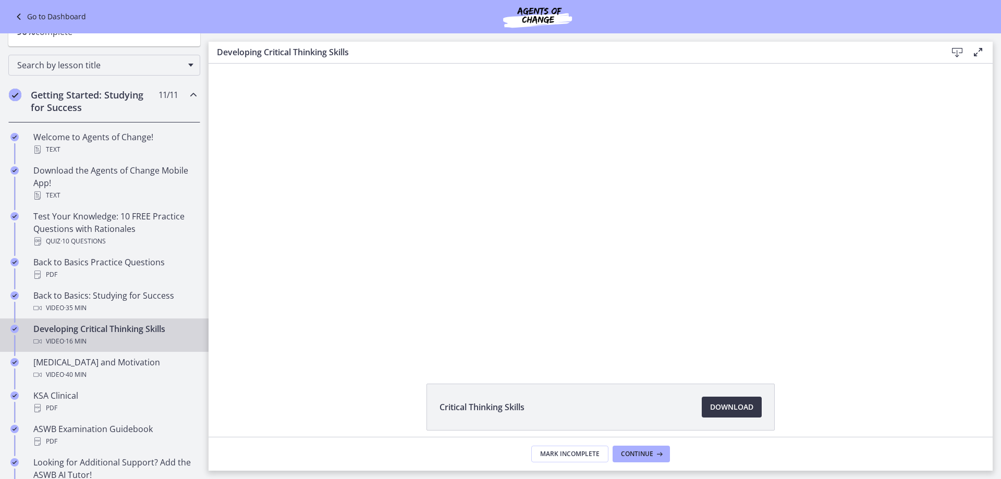
click at [725, 410] on span "Download Opens in a new window" at bounding box center [731, 407] width 43 height 13
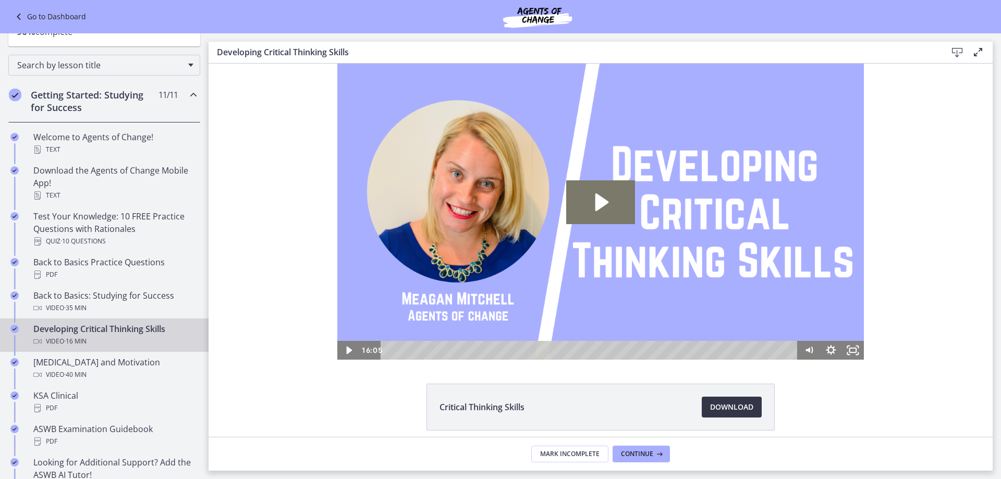
scroll to position [44, 0]
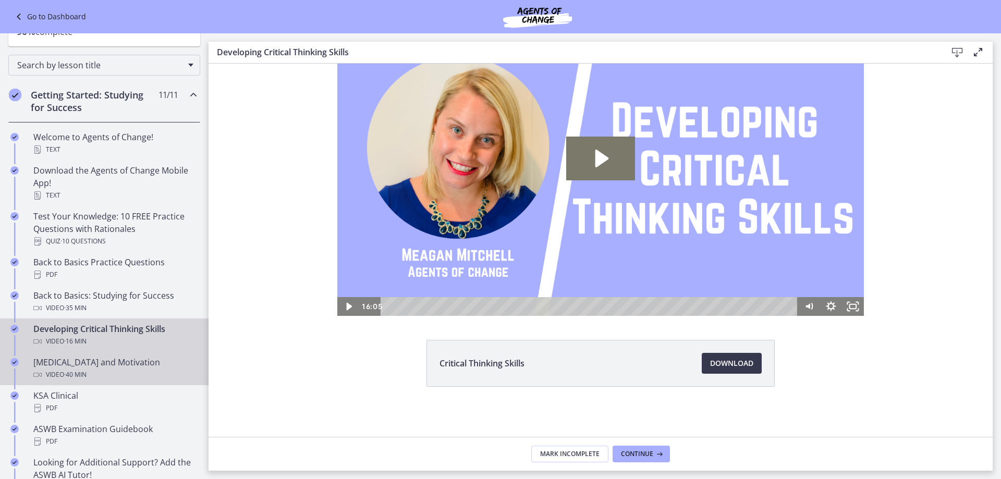
click at [101, 373] on div "Video · 40 min" at bounding box center [114, 375] width 163 height 13
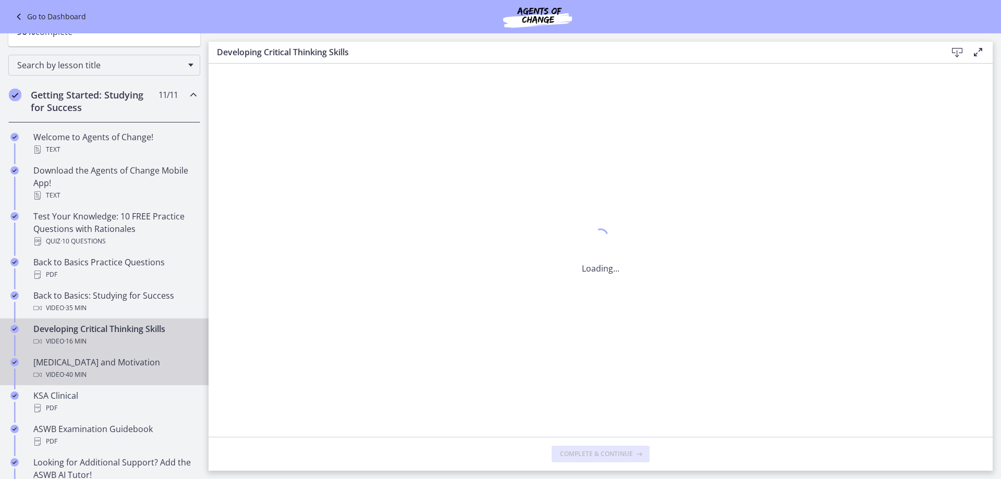
scroll to position [0, 0]
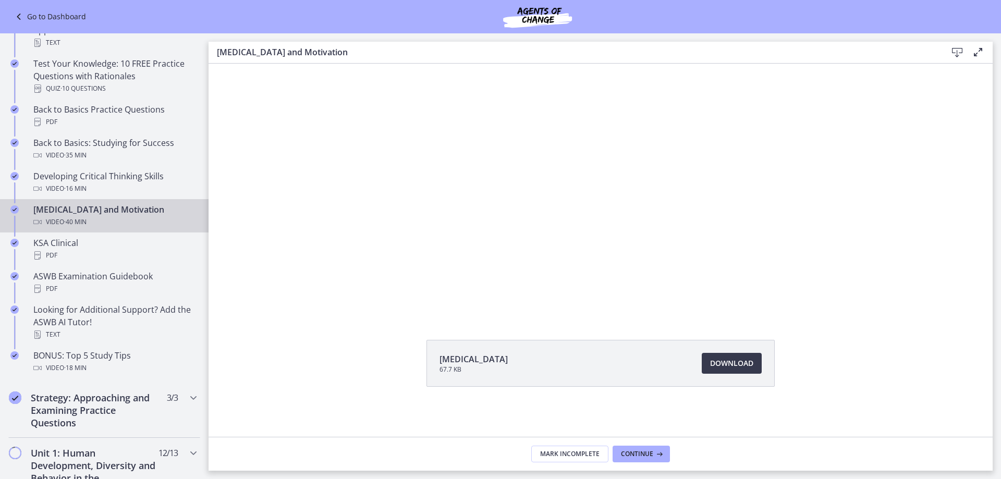
scroll to position [261, 0]
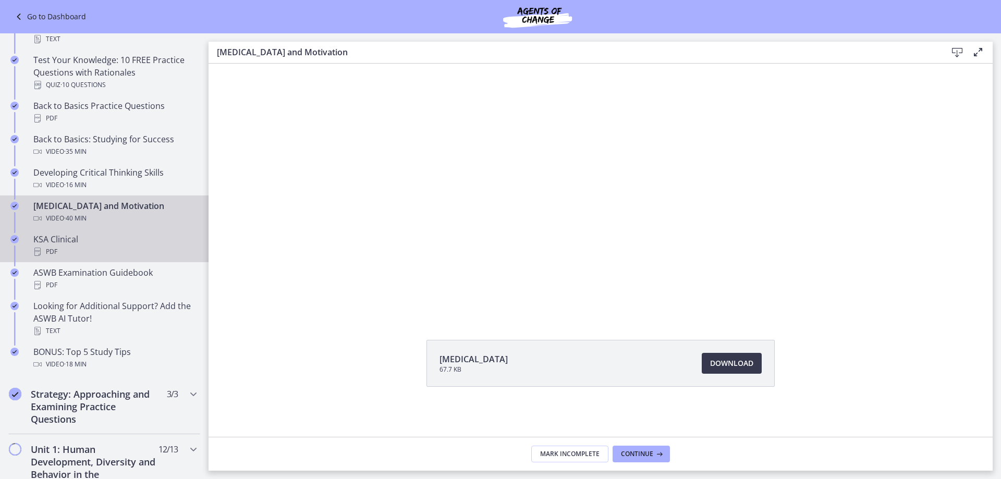
click at [90, 247] on div "PDF" at bounding box center [114, 252] width 163 height 13
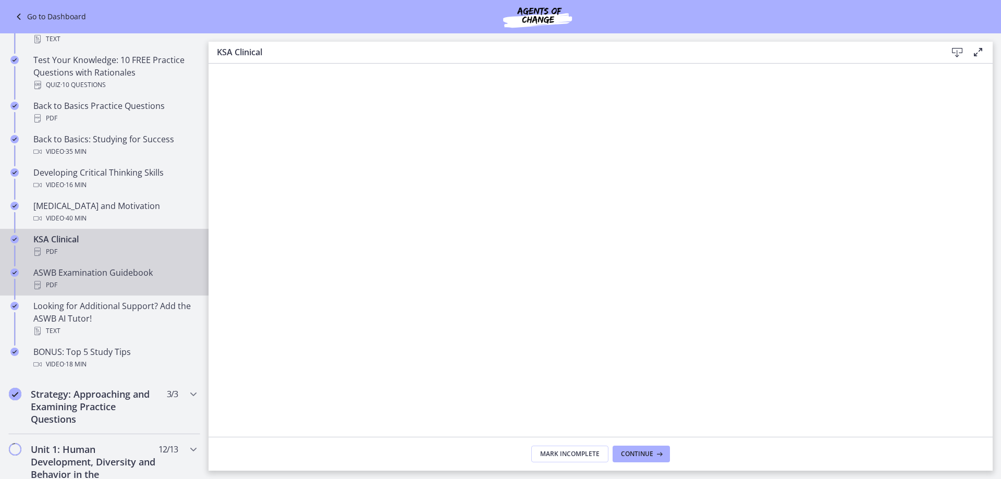
click at [126, 278] on div "ASWB Examination Guidebook PDF" at bounding box center [114, 278] width 163 height 25
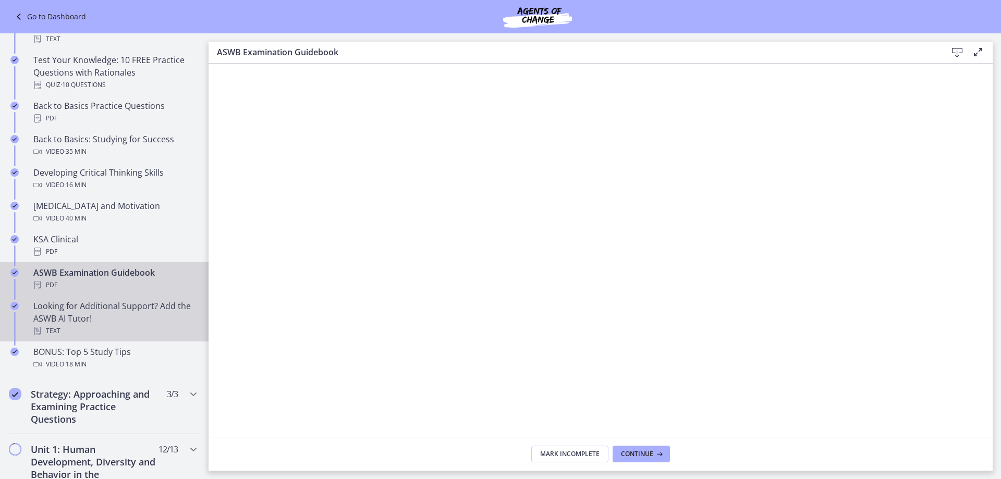
click at [98, 321] on div "Looking for Additional Support? Add the ASWB AI Tutor! Text" at bounding box center [114, 319] width 163 height 38
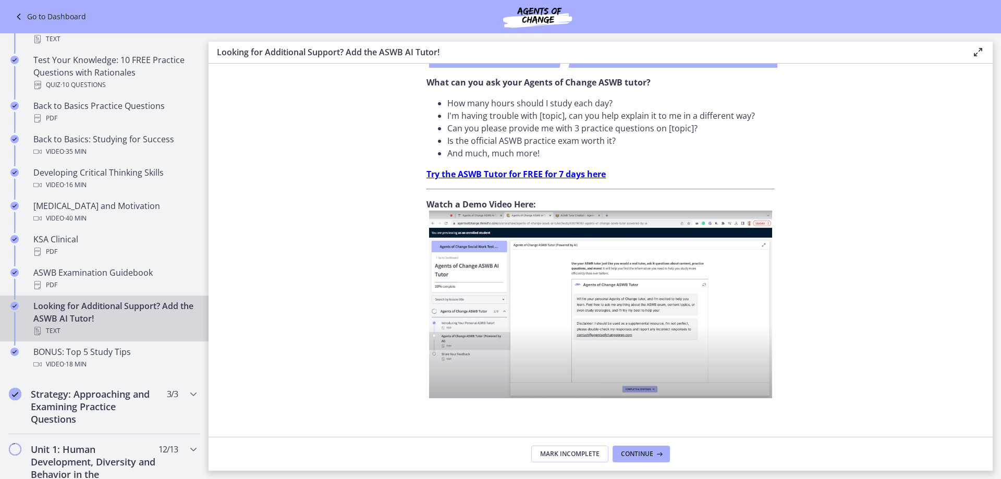
scroll to position [331, 0]
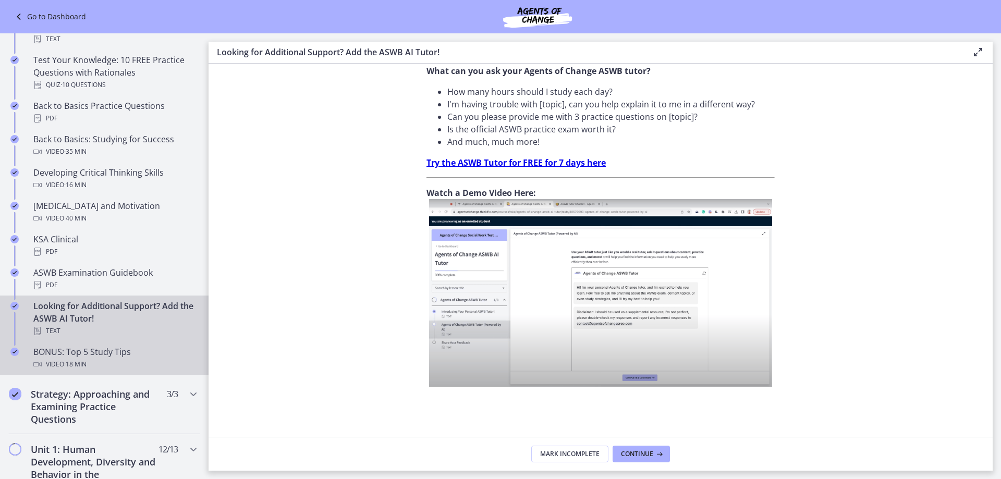
click at [93, 359] on div "Video · 18 min" at bounding box center [114, 364] width 163 height 13
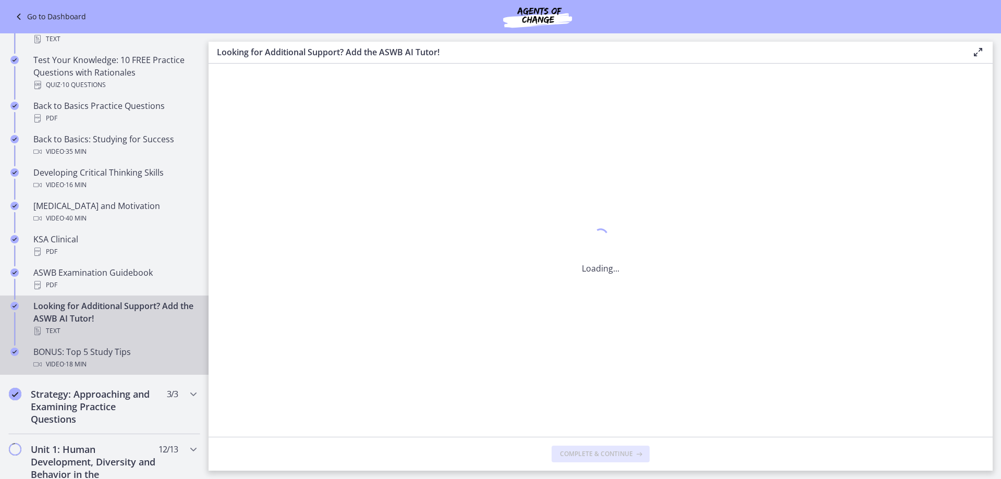
scroll to position [0, 0]
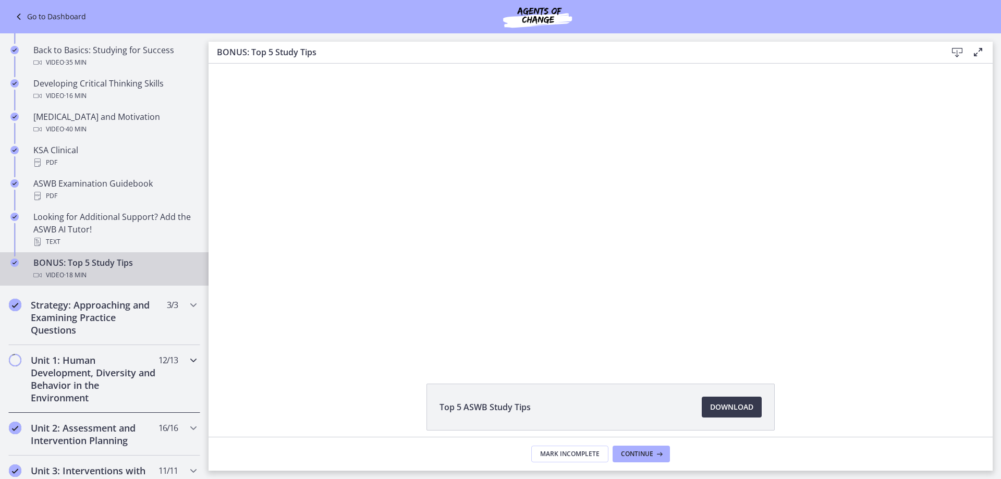
scroll to position [365, 0]
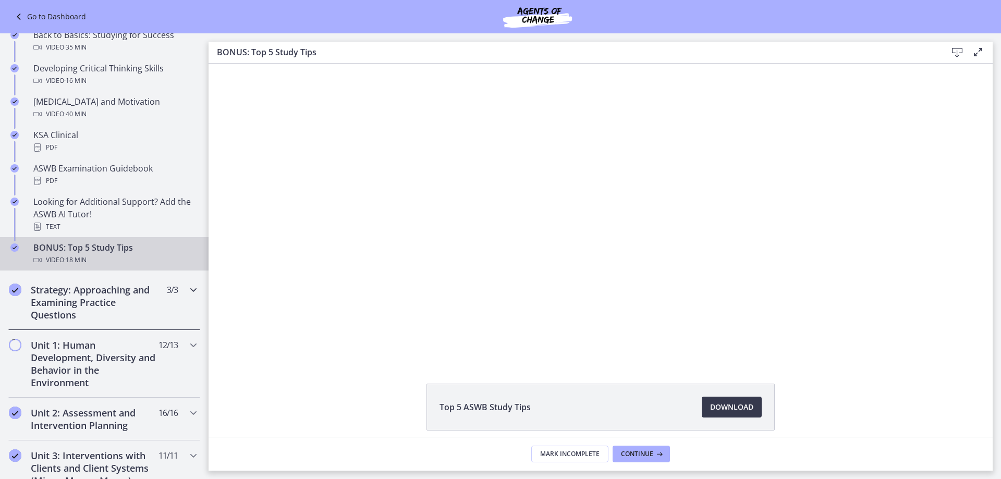
click at [116, 299] on h2 "Strategy: Approaching and Examining Practice Questions" at bounding box center [94, 303] width 127 height 38
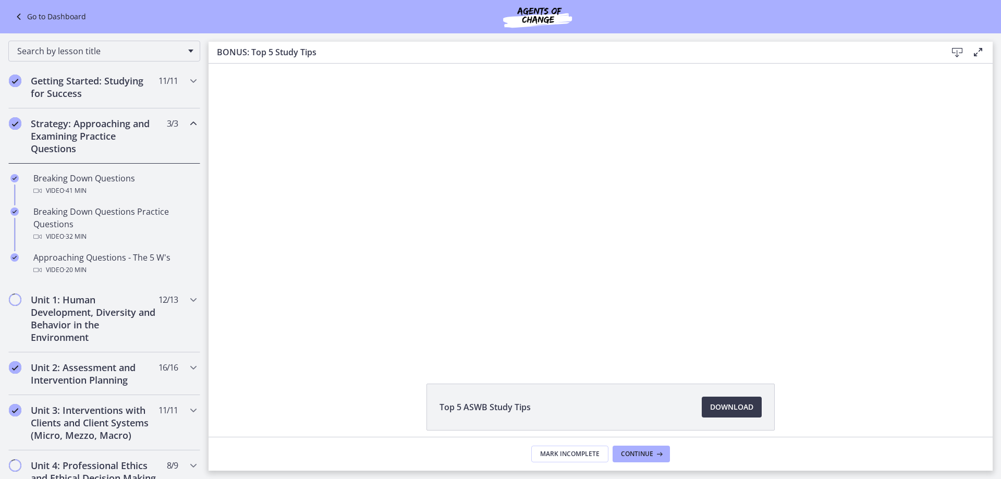
scroll to position [156, 0]
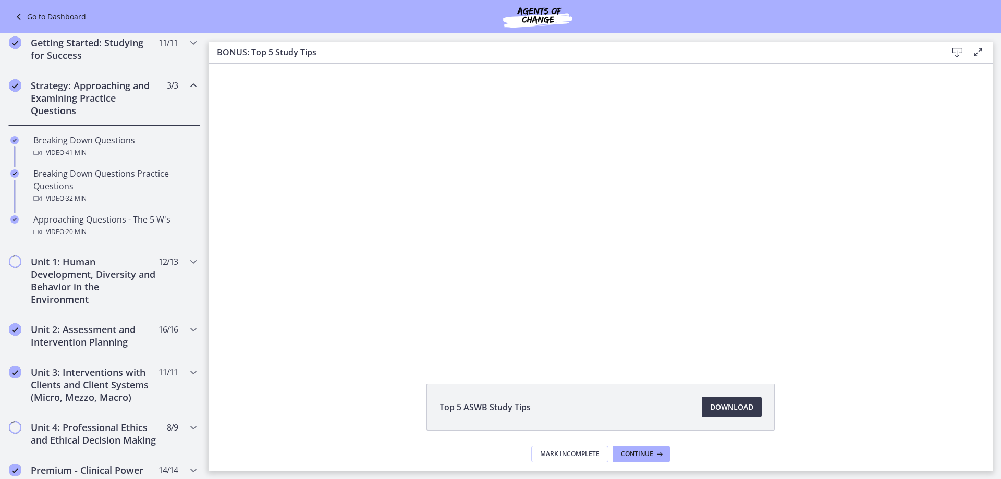
click at [579, 405] on li "Top 5 ASWB Study Tips Download Opens in a new window" at bounding box center [601, 407] width 348 height 47
click at [710, 402] on span "Download Opens in a new window" at bounding box center [731, 407] width 43 height 13
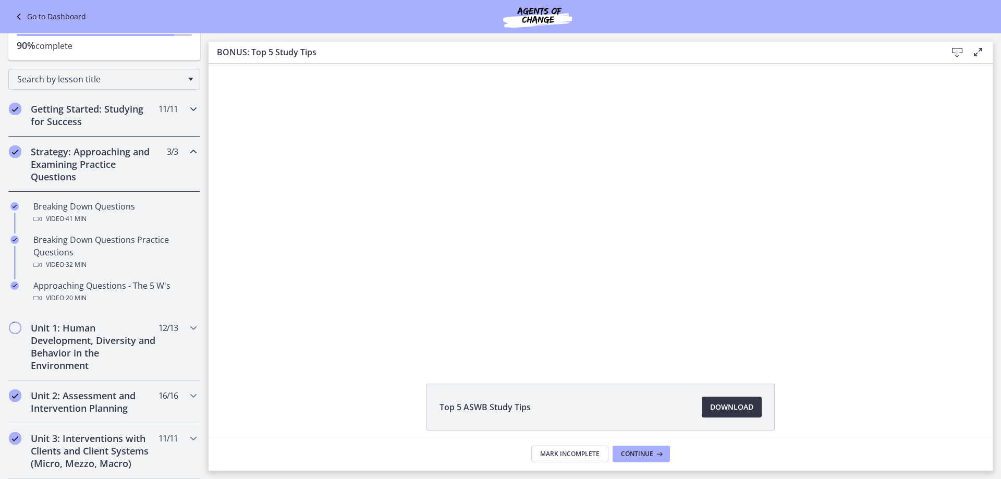
scroll to position [0, 0]
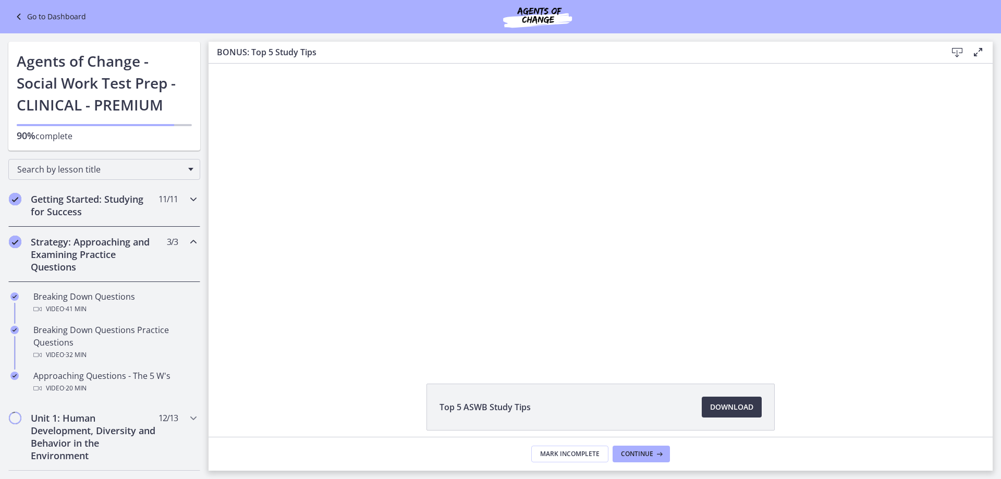
click at [125, 215] on h2 "Getting Started: Studying for Success" at bounding box center [94, 205] width 127 height 25
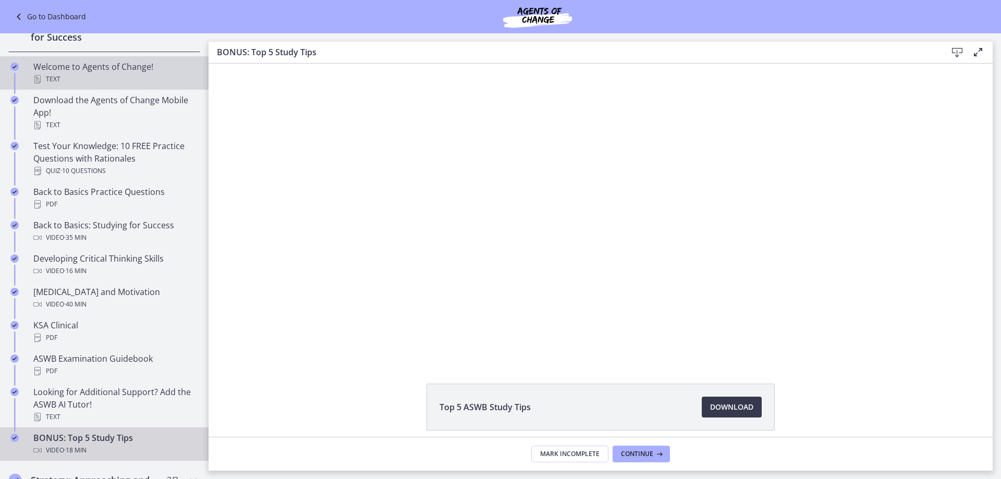
scroll to position [156, 0]
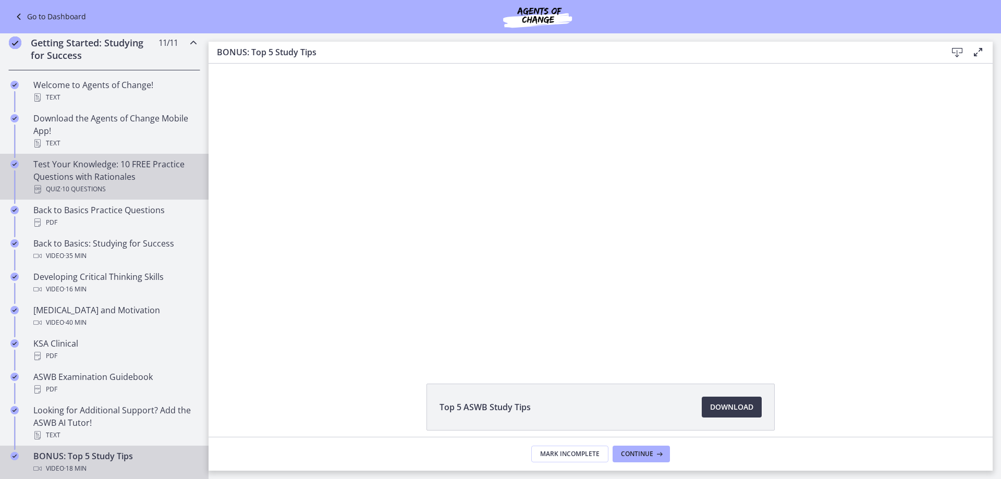
click at [131, 163] on div "Test Your Knowledge: 10 FREE Practice Questions with Rationales Quiz · 10 Quest…" at bounding box center [114, 177] width 163 height 38
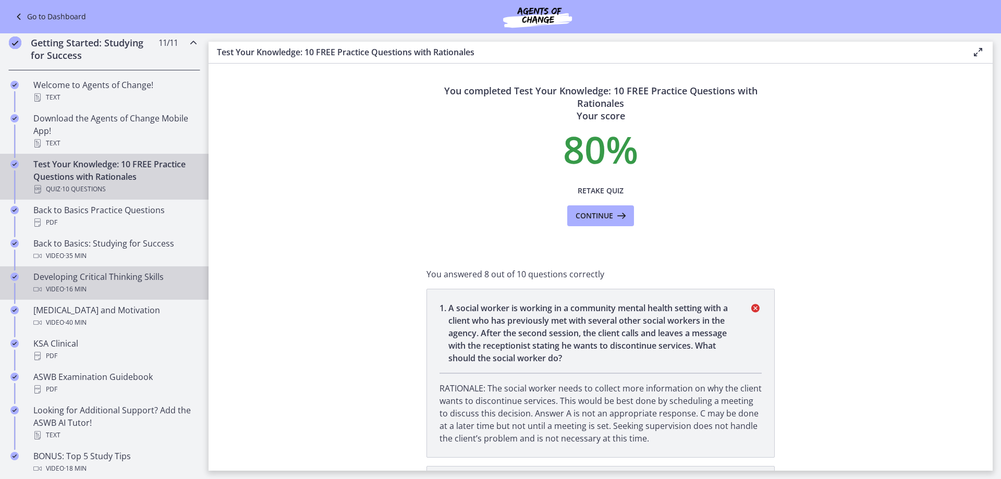
scroll to position [261, 0]
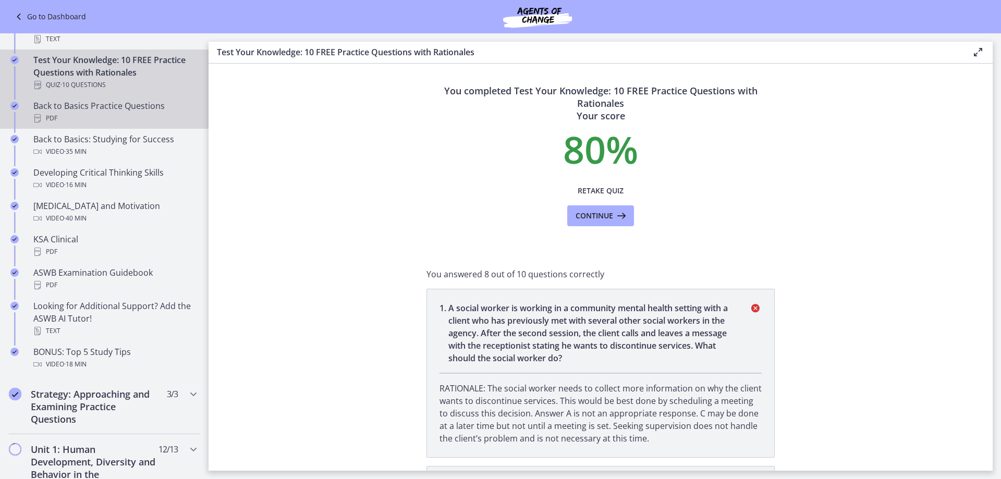
click at [111, 114] on div "PDF" at bounding box center [114, 118] width 163 height 13
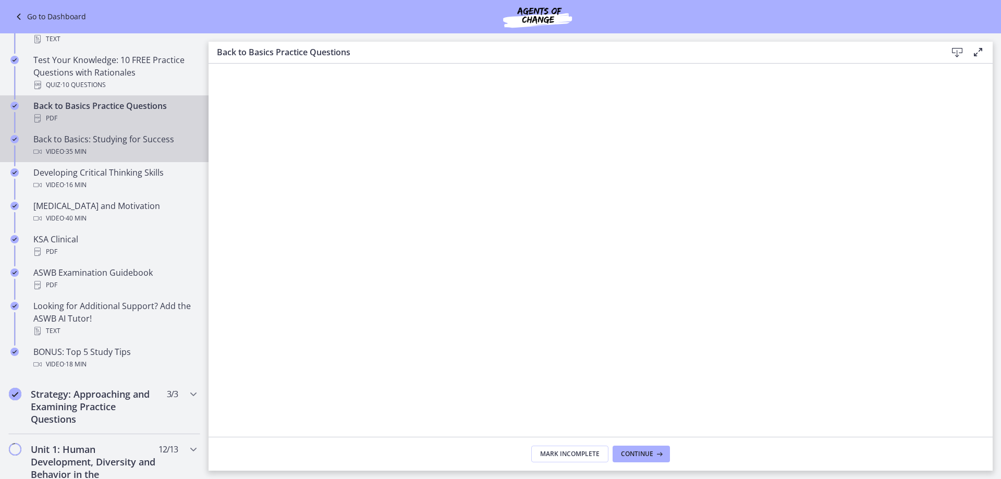
click at [114, 155] on div "Video · 35 min" at bounding box center [114, 151] width 163 height 13
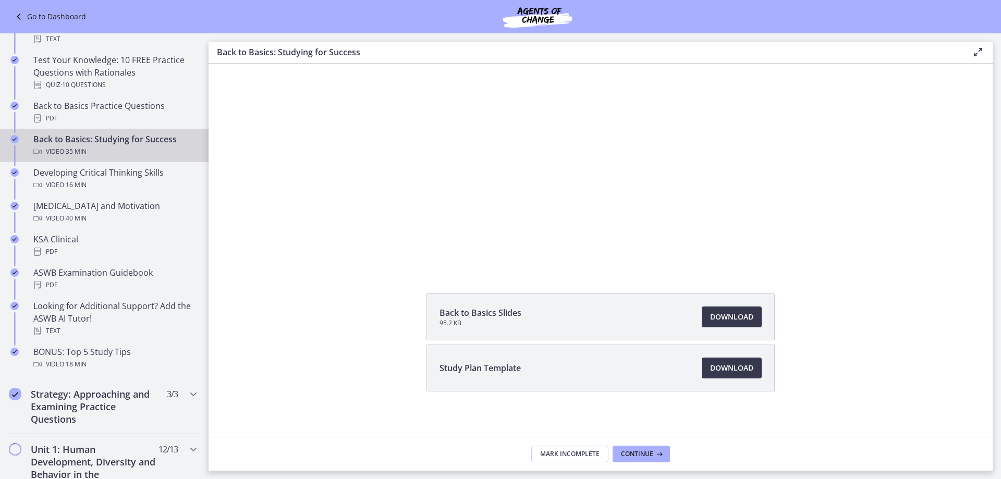
scroll to position [95, 0]
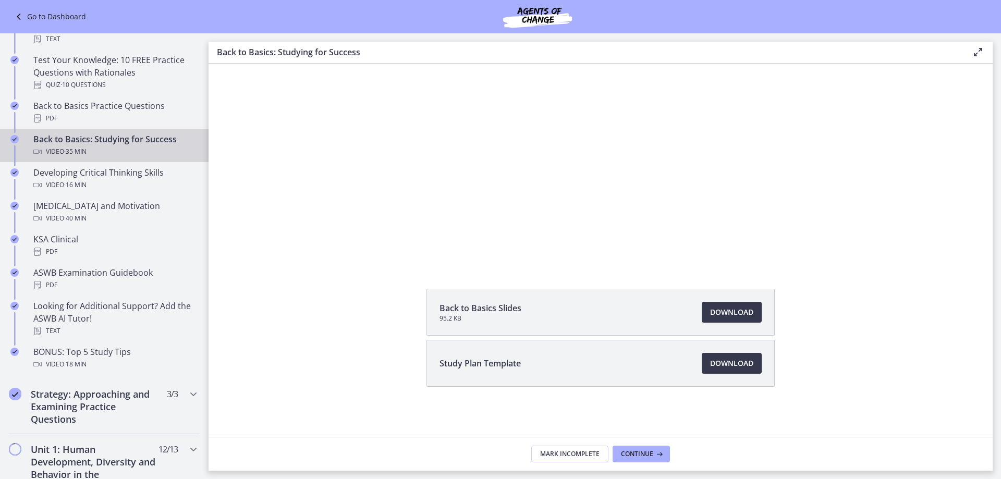
click at [618, 368] on li "Study Plan Template Download Opens in a new window" at bounding box center [601, 363] width 348 height 47
click at [752, 366] on link "Download Opens in a new window" at bounding box center [732, 363] width 60 height 21
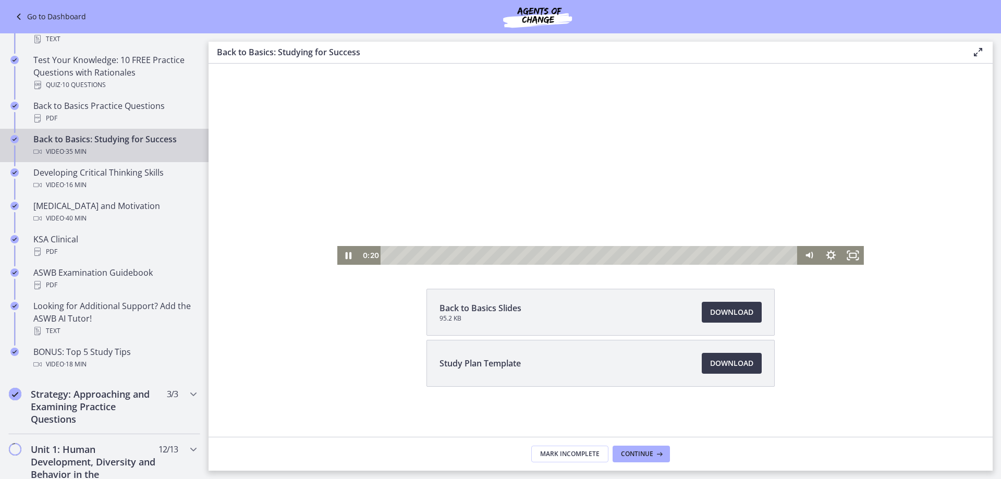
click at [410, 174] on div at bounding box center [600, 117] width 527 height 296
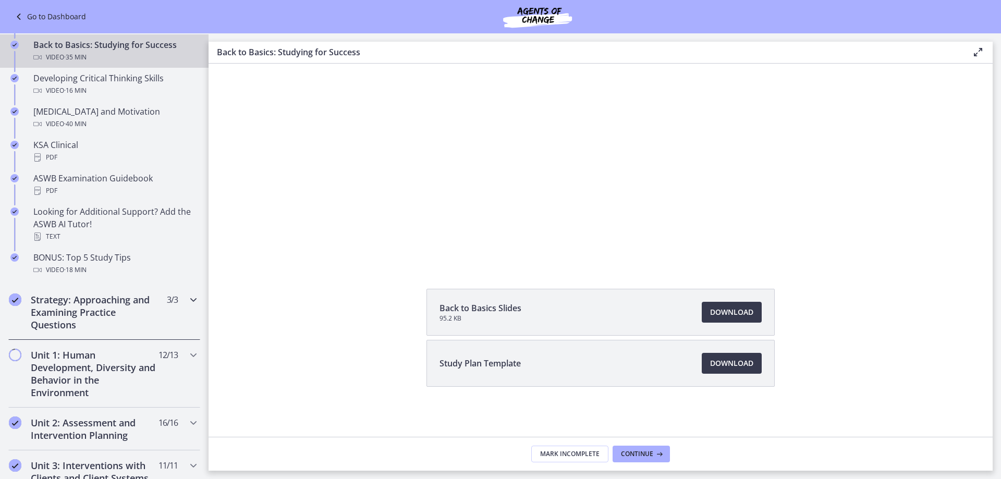
scroll to position [365, 0]
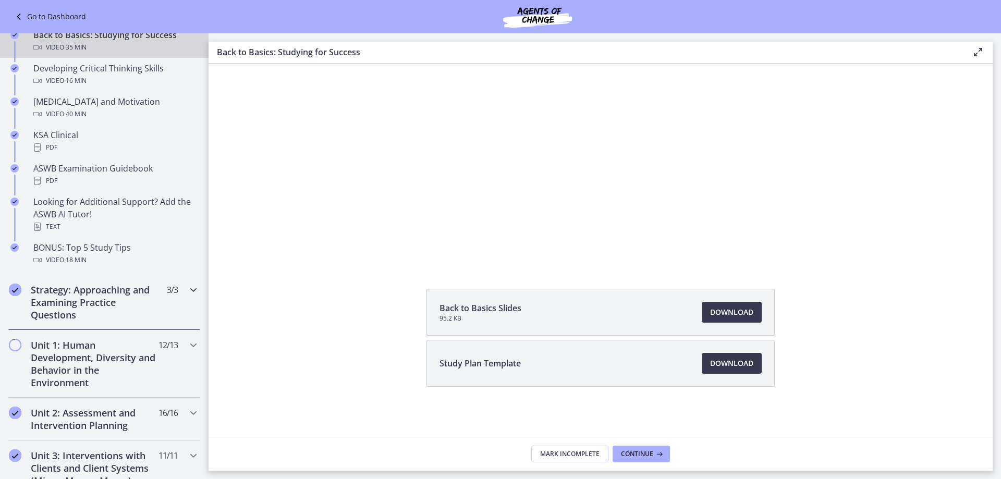
click at [82, 305] on h2 "Strategy: Approaching and Examining Practice Questions" at bounding box center [94, 303] width 127 height 38
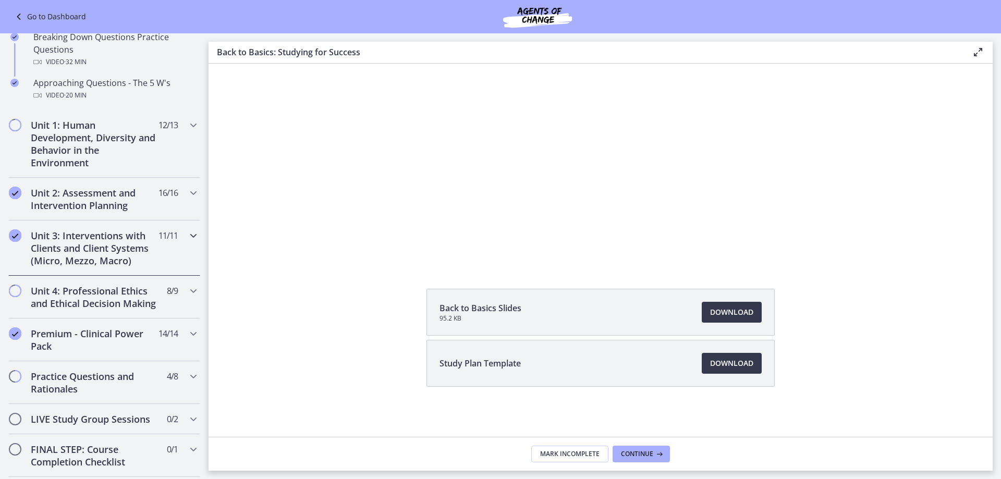
scroll to position [261, 0]
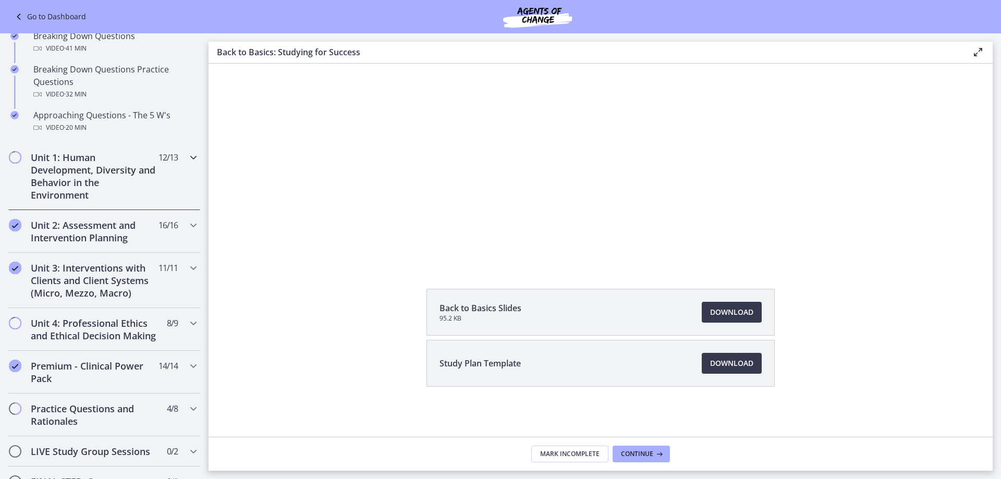
click at [80, 168] on h2 "Unit 1: Human Development, Diversity and Behavior in the Environment" at bounding box center [94, 176] width 127 height 50
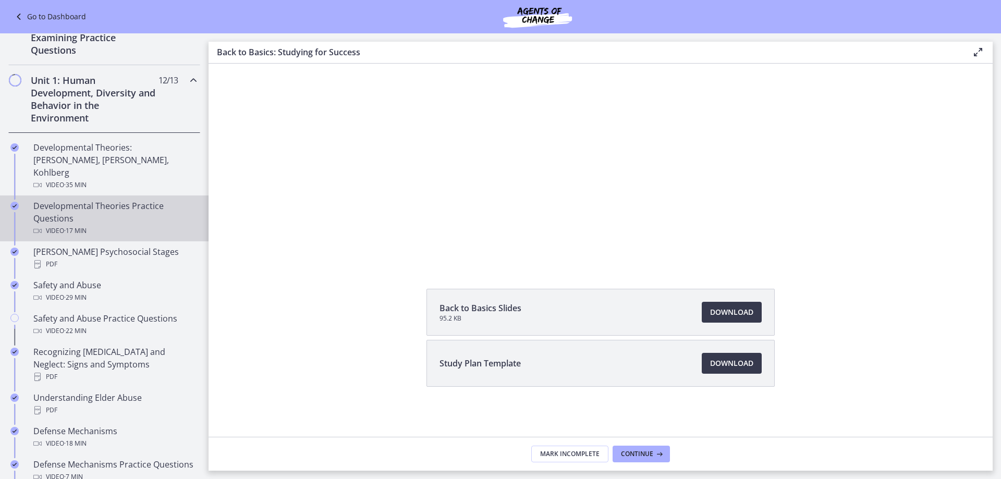
scroll to position [156, 0]
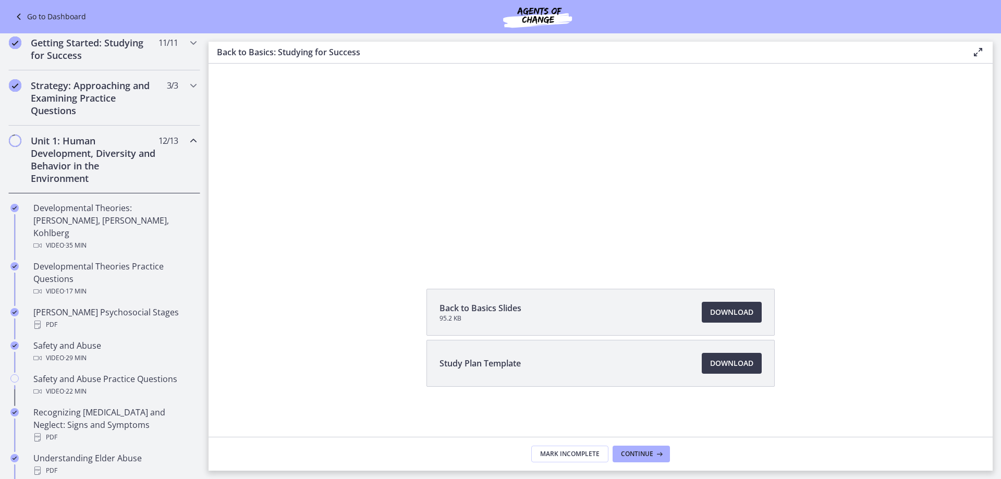
click at [187, 141] on icon "Chapters" at bounding box center [193, 141] width 13 height 13
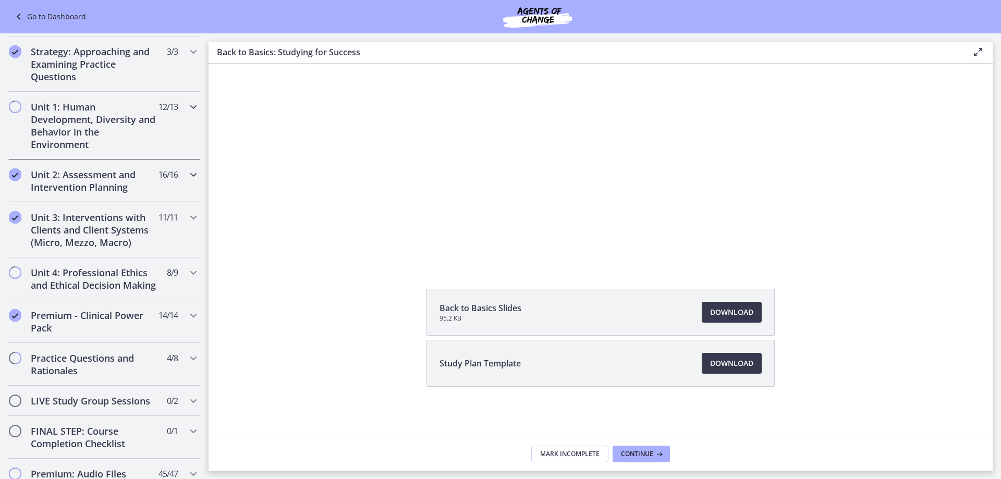
scroll to position [209, 0]
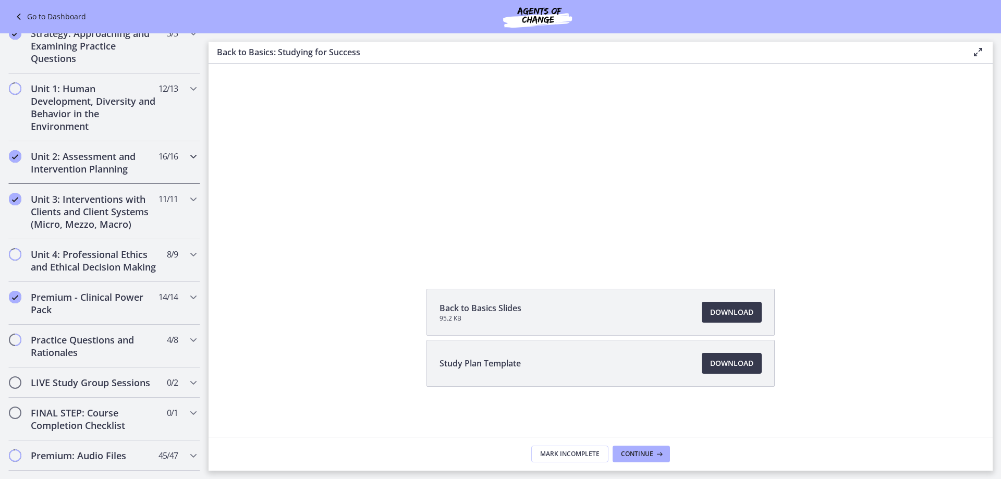
click at [187, 160] on icon "Chapters" at bounding box center [193, 156] width 13 height 13
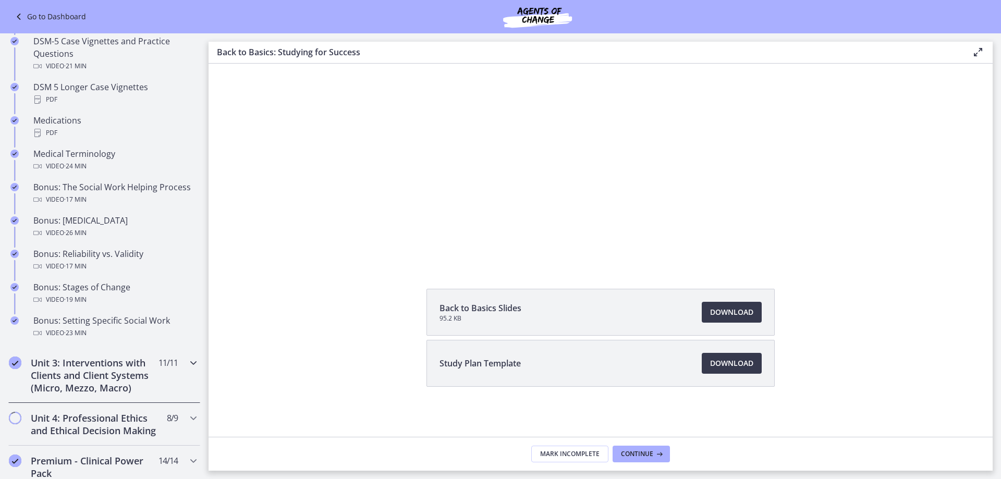
scroll to position [730, 0]
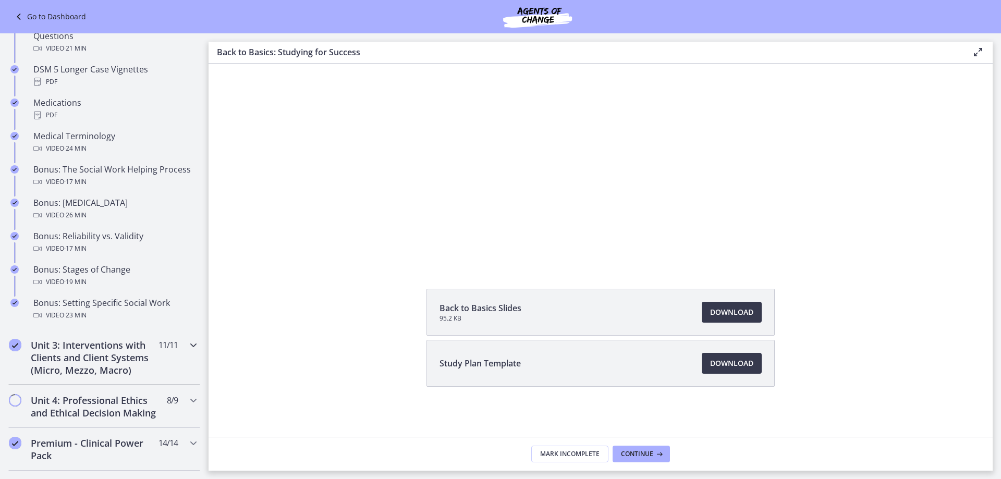
click at [193, 341] on div "Unit 3: Interventions with Clients and Client Systems (Micro, Mezzo, Macro) 11 …" at bounding box center [104, 357] width 209 height 55
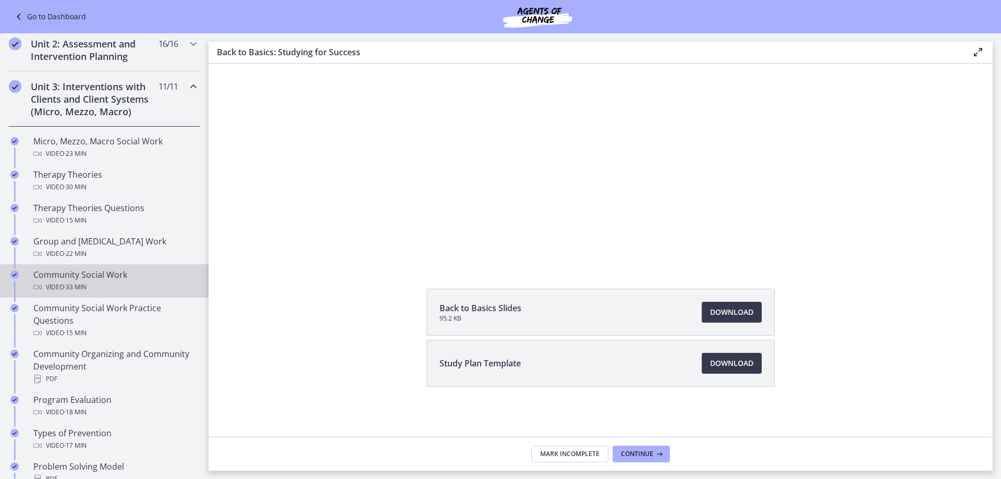
scroll to position [313, 0]
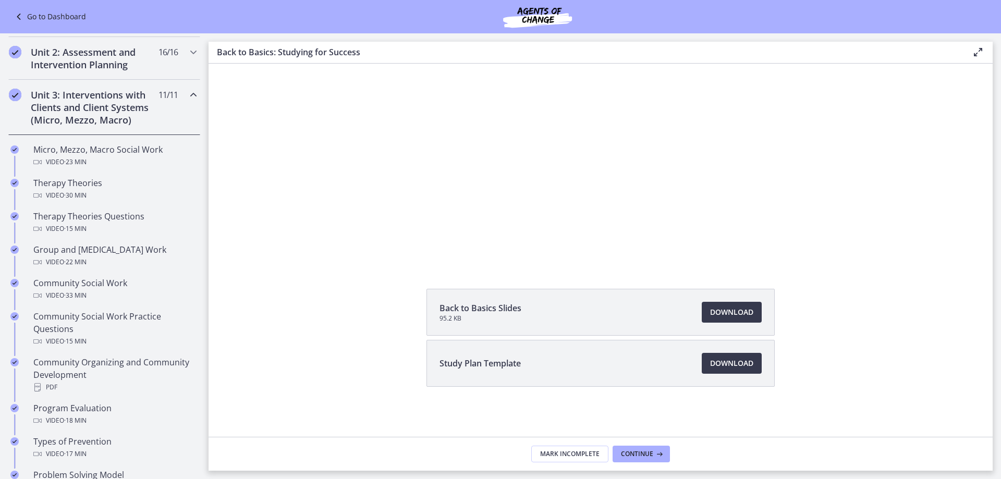
click at [187, 91] on icon "Chapters" at bounding box center [193, 95] width 13 height 13
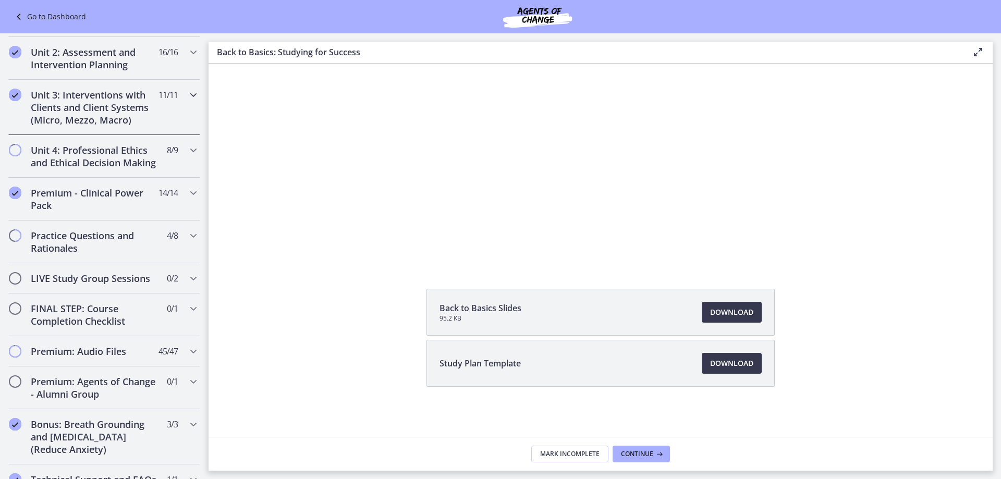
click at [187, 92] on icon "Chapters" at bounding box center [193, 95] width 13 height 13
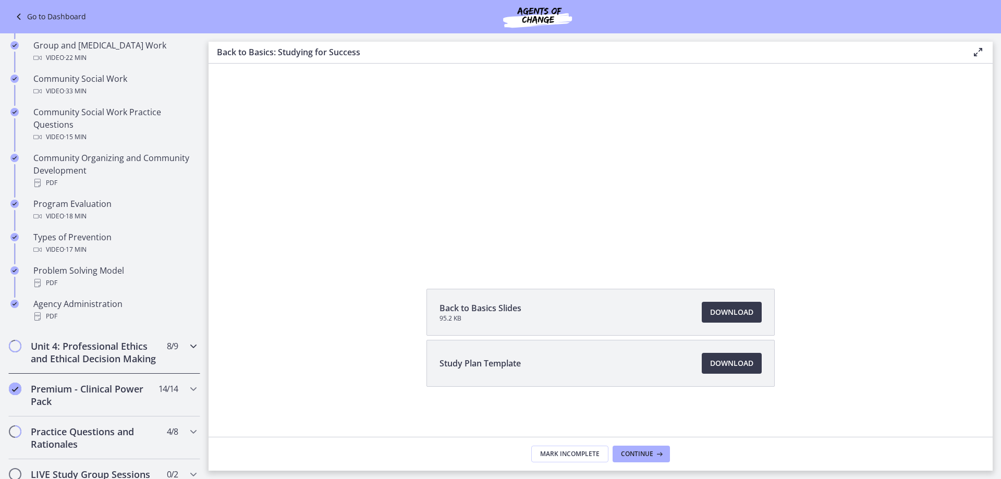
scroll to position [521, 0]
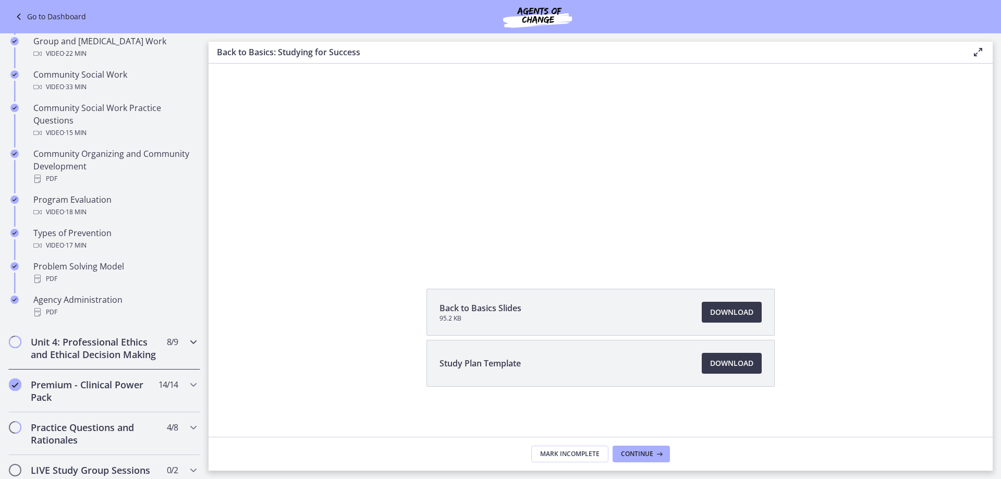
click at [187, 343] on icon "Chapters" at bounding box center [193, 342] width 13 height 13
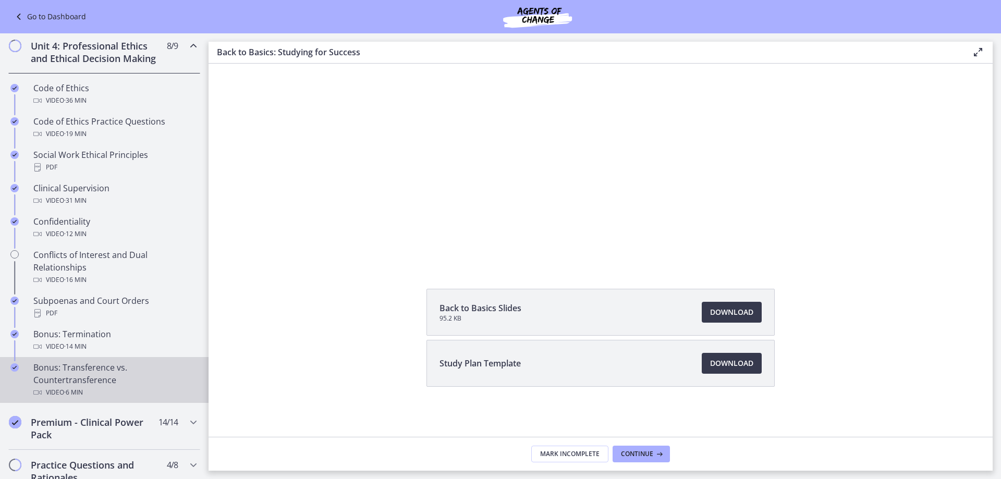
scroll to position [469, 0]
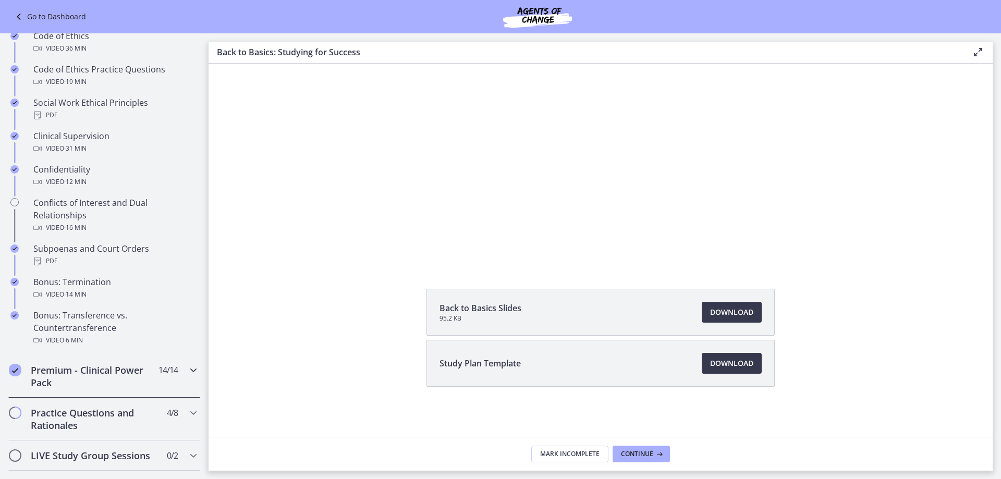
click at [177, 387] on div "Premium - Clinical Power Pack 14 / 14 Completed" at bounding box center [104, 376] width 192 height 43
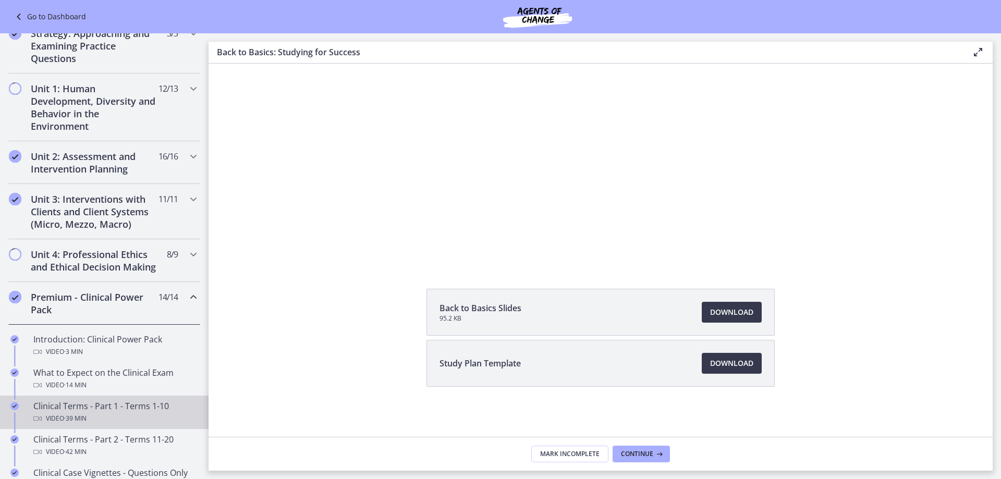
scroll to position [313, 0]
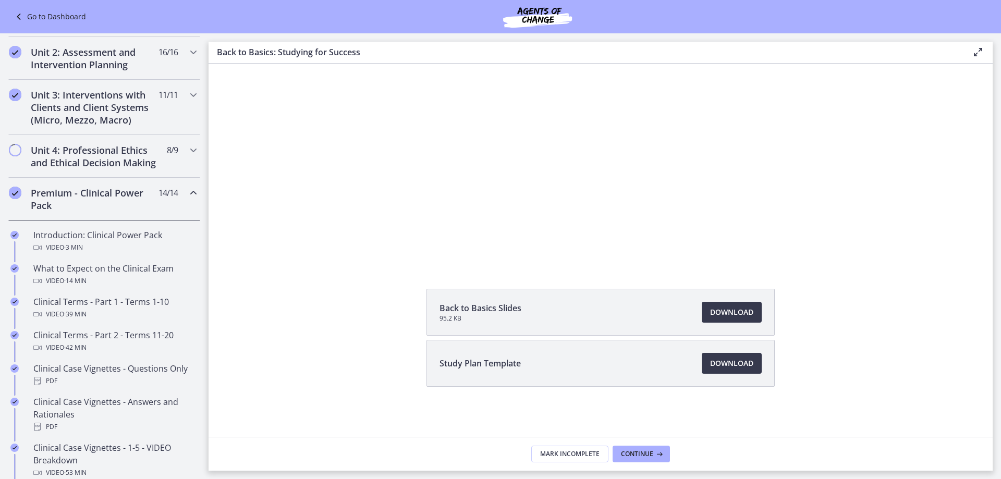
click at [178, 204] on div "Premium - Clinical Power Pack 14 / 14 Completed" at bounding box center [104, 199] width 192 height 43
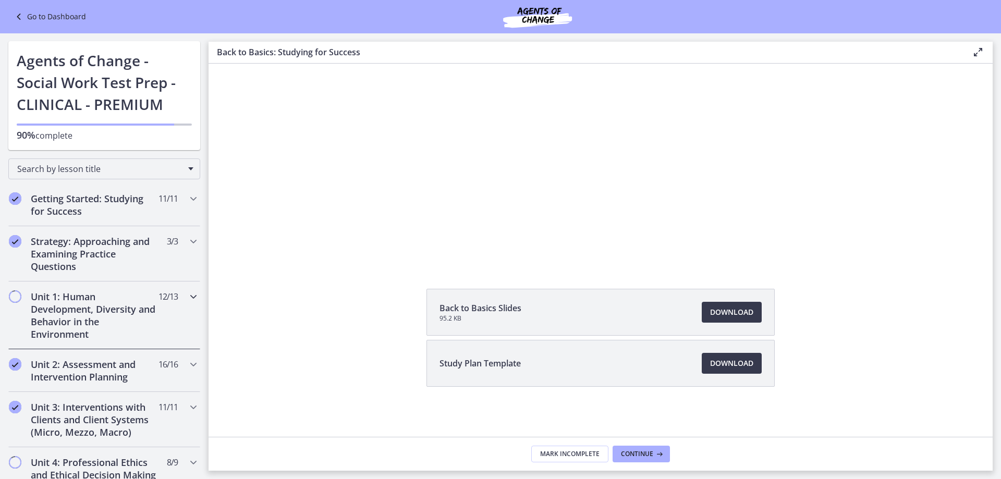
scroll to position [0, 0]
click at [117, 324] on h2 "Unit 1: Human Development, Diversity and Behavior in the Environment" at bounding box center [94, 316] width 127 height 50
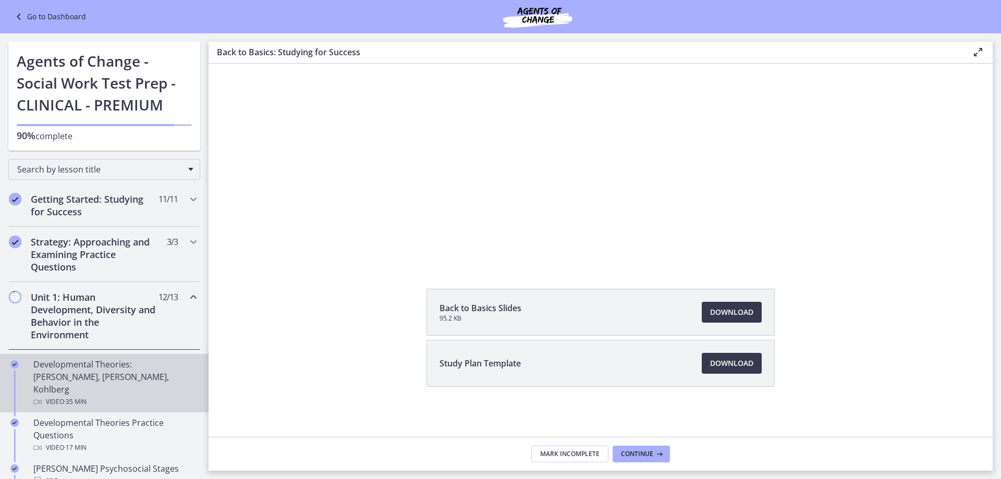
click at [104, 369] on div "Developmental Theories: [PERSON_NAME], [PERSON_NAME], Kohlberg Video · 35 min" at bounding box center [114, 383] width 163 height 50
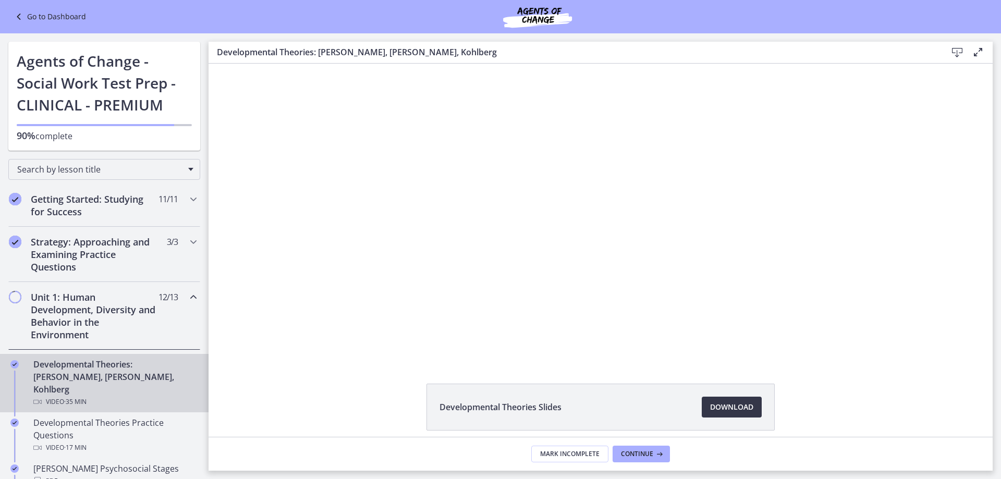
click at [719, 405] on span "Download Opens in a new window" at bounding box center [731, 407] width 43 height 13
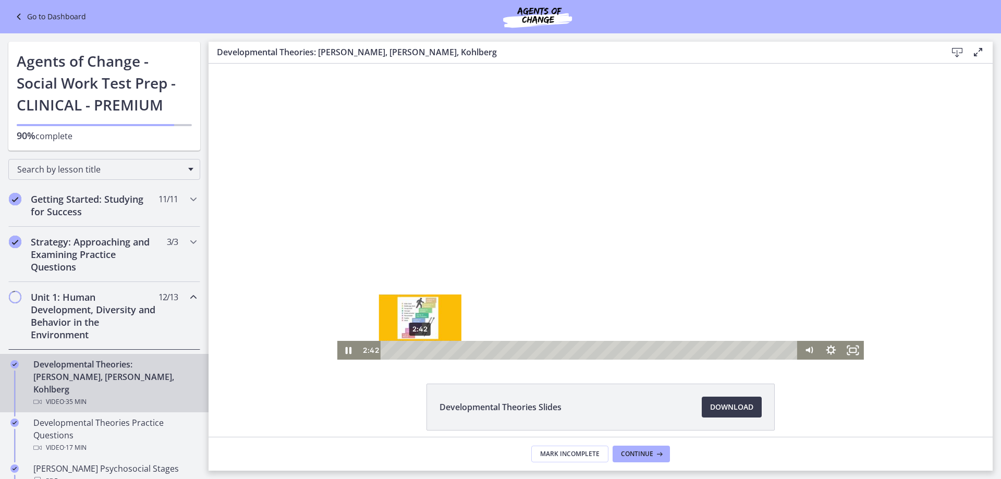
click at [416, 353] on div "2:42" at bounding box center [590, 350] width 404 height 19
click at [446, 203] on div at bounding box center [600, 212] width 527 height 296
click at [498, 183] on div at bounding box center [600, 212] width 527 height 296
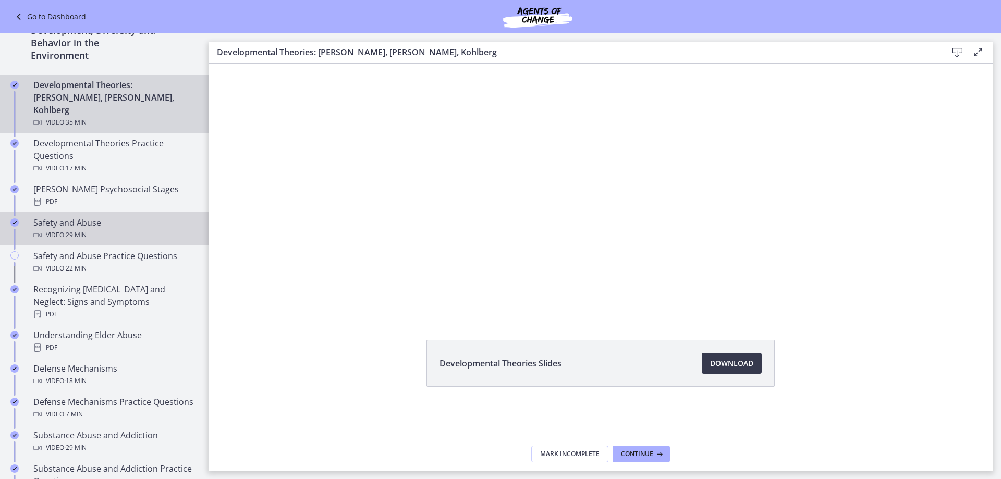
scroll to position [261, 0]
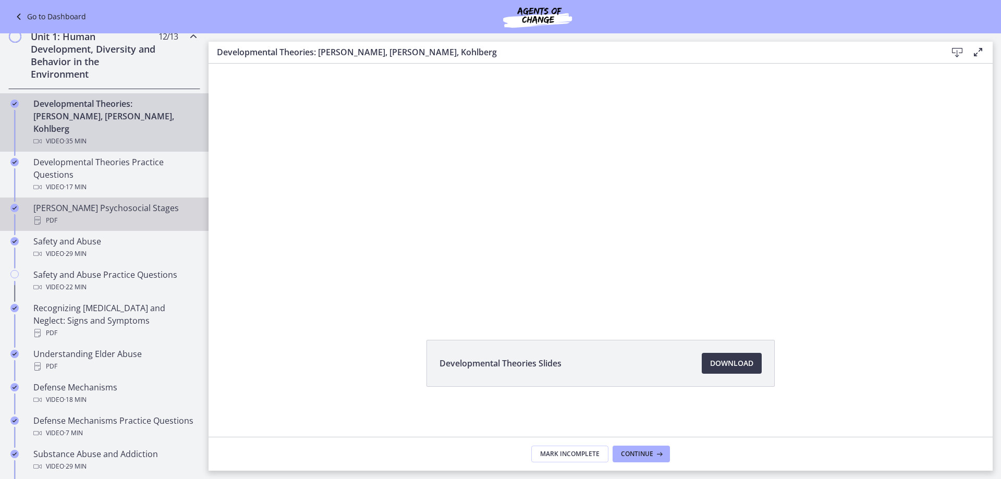
click at [85, 202] on div "[PERSON_NAME] Psychosocial Stages PDF" at bounding box center [114, 214] width 163 height 25
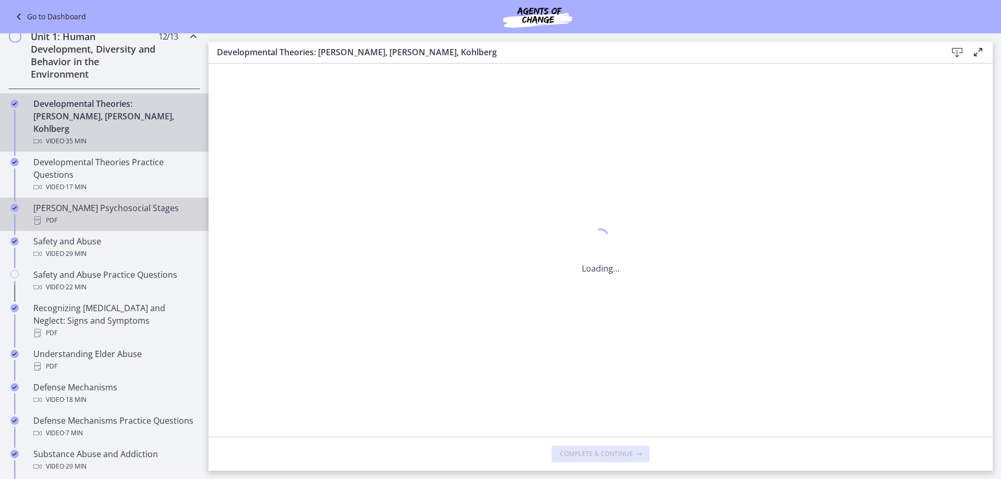
scroll to position [0, 0]
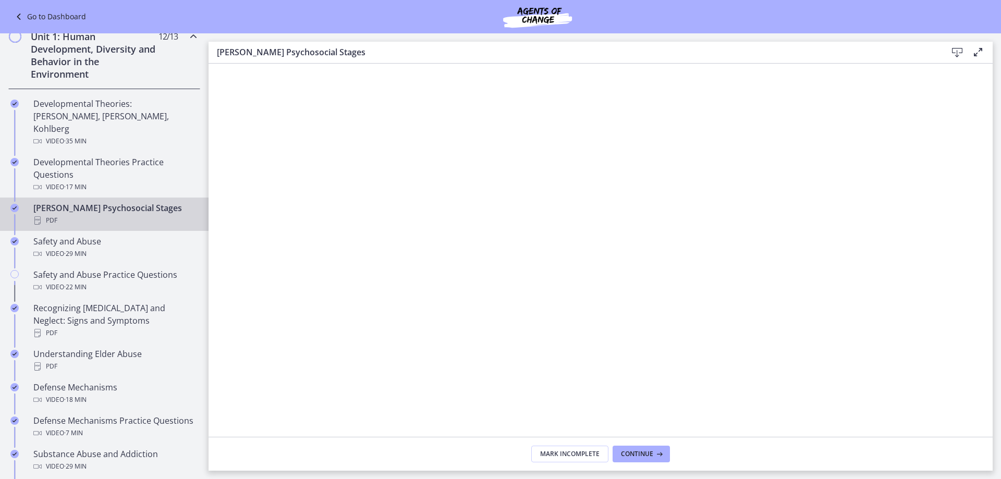
click at [955, 56] on icon at bounding box center [957, 52] width 13 height 13
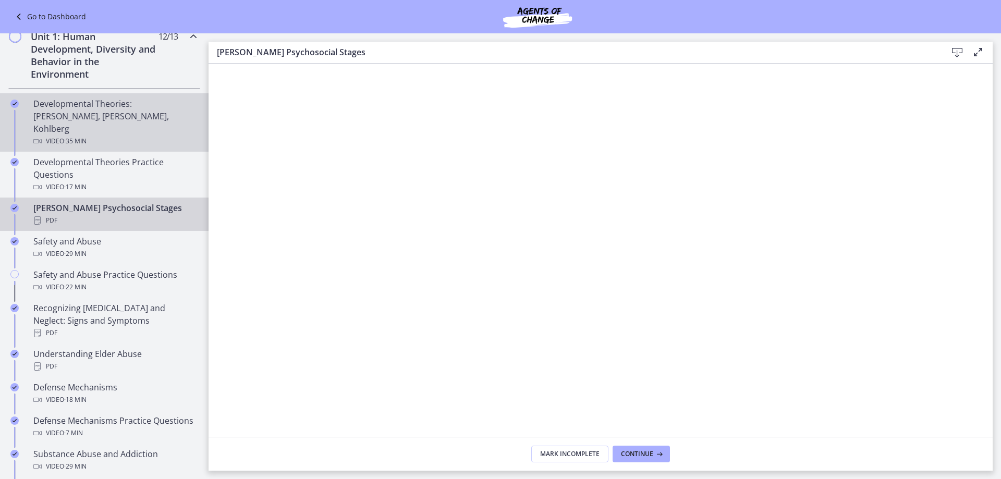
click at [90, 119] on div "Developmental Theories: [PERSON_NAME], [PERSON_NAME], Kohlberg Video · 35 min" at bounding box center [114, 123] width 163 height 50
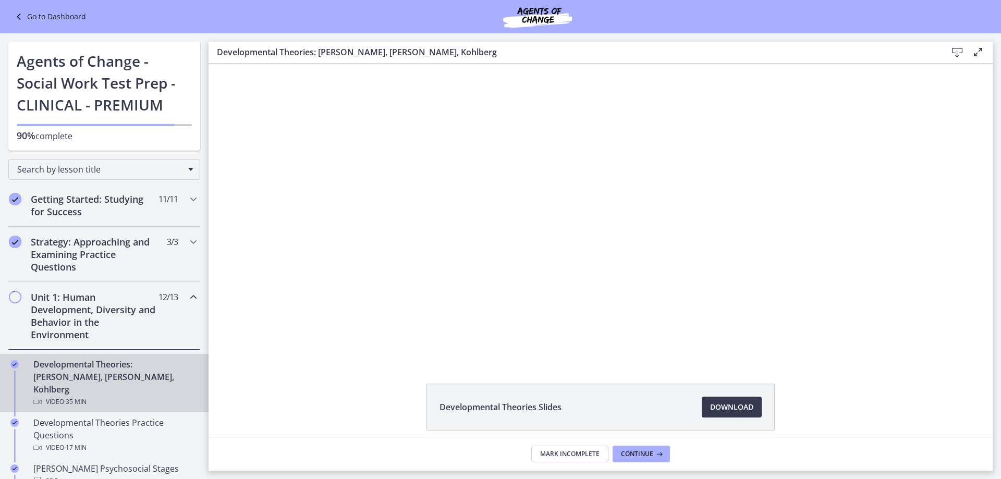
scroll to position [261, 0]
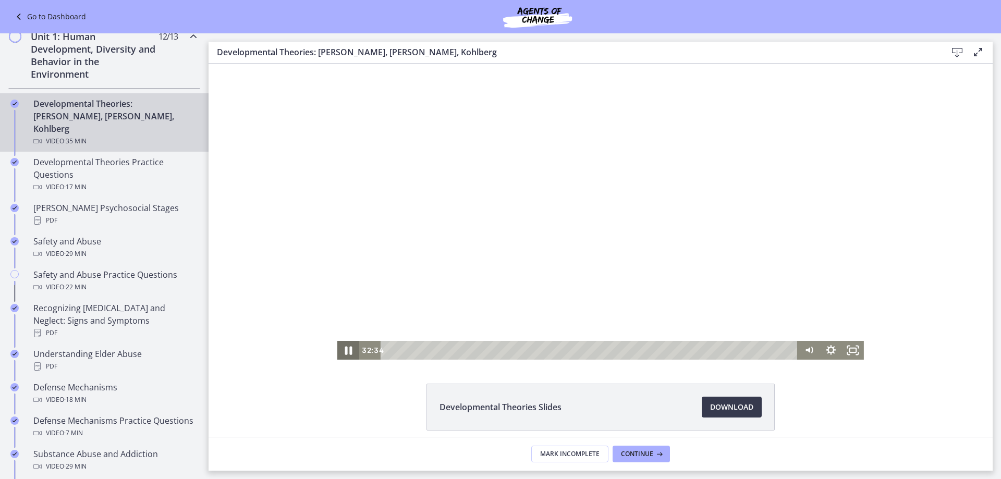
click at [342, 352] on icon "Pause" at bounding box center [348, 350] width 26 height 22
click at [343, 349] on icon "Play Video" at bounding box center [349, 350] width 22 height 19
click at [345, 349] on icon "Pause" at bounding box center [348, 350] width 7 height 8
